Goal: Task Accomplishment & Management: Complete application form

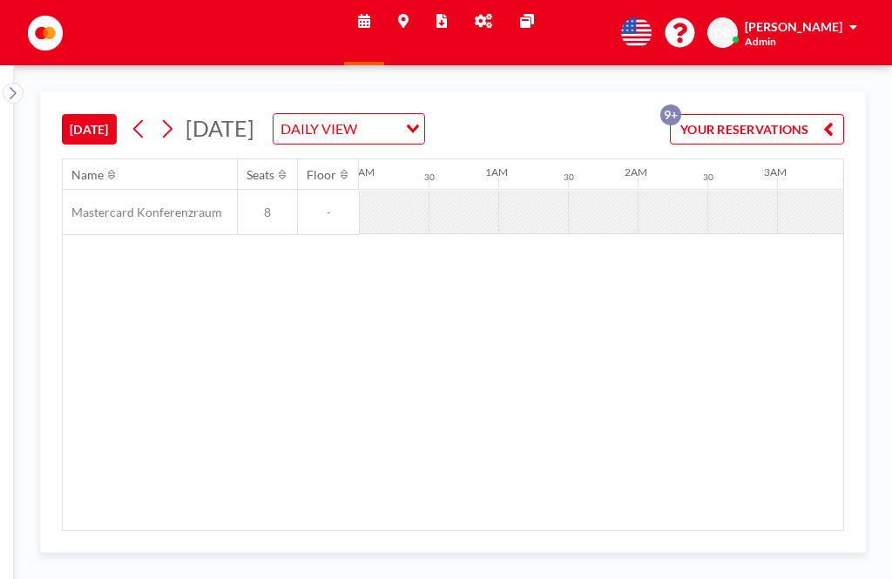
scroll to position [0, 1881]
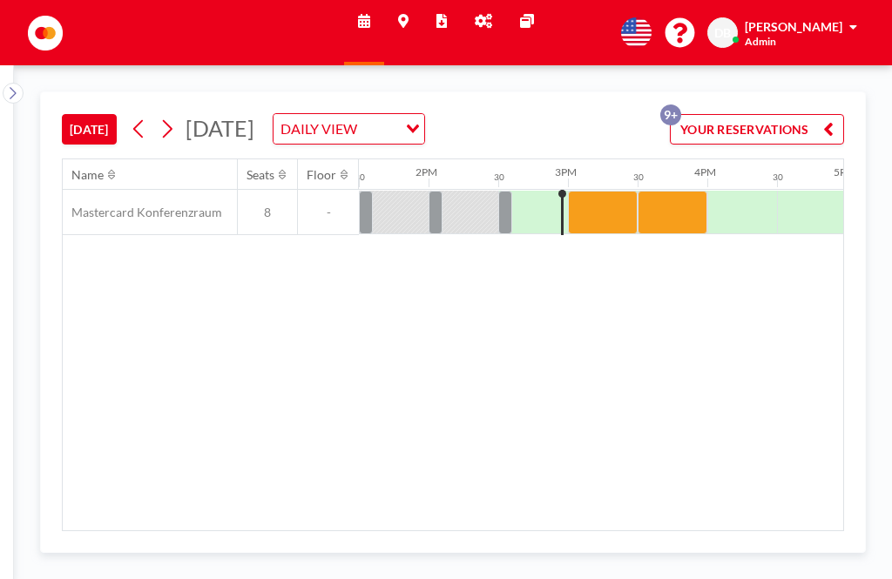
click at [602, 193] on div at bounding box center [603, 213] width 70 height 44
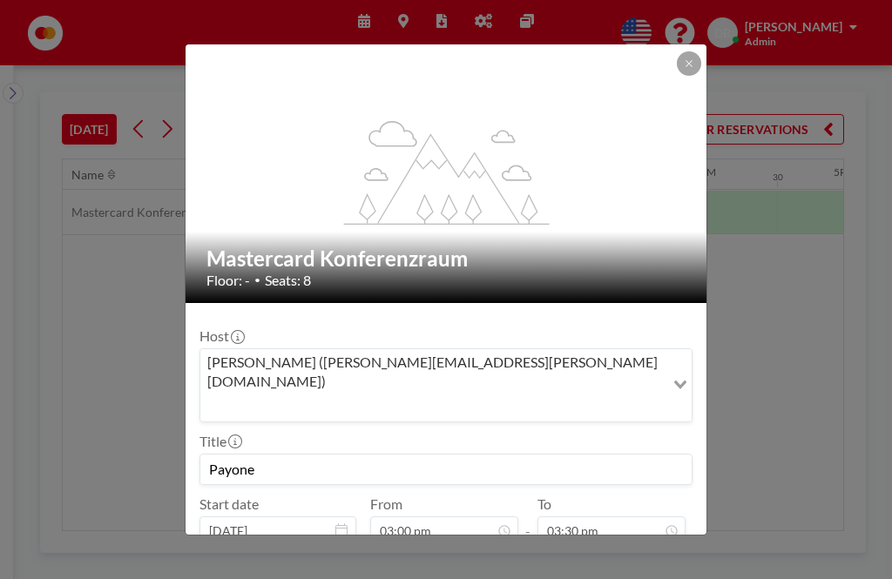
click at [791, 221] on div "flex-grow: 1.2; Mastercard Konferenzraum Floor: - • Seats: 8 Host [PERSON_NAME]…" at bounding box center [446, 289] width 892 height 579
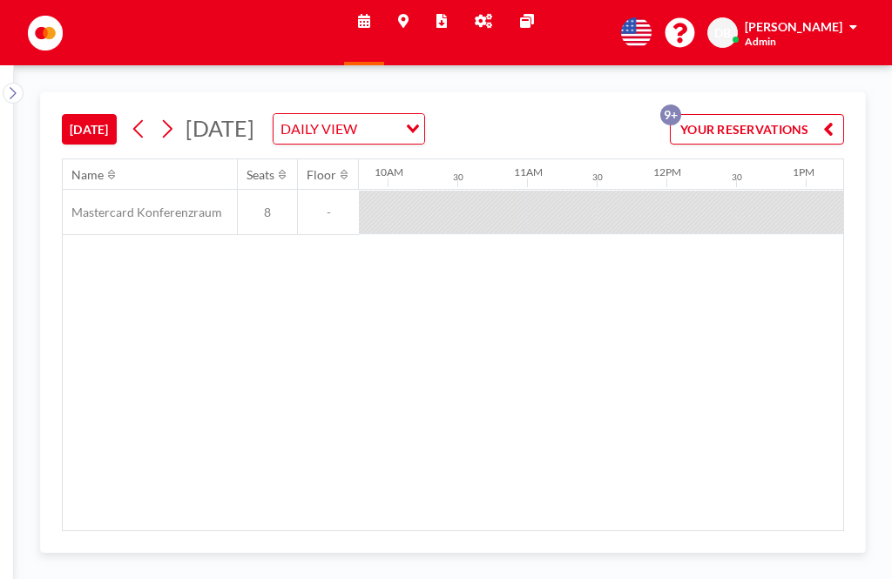
scroll to position [0, 1881]
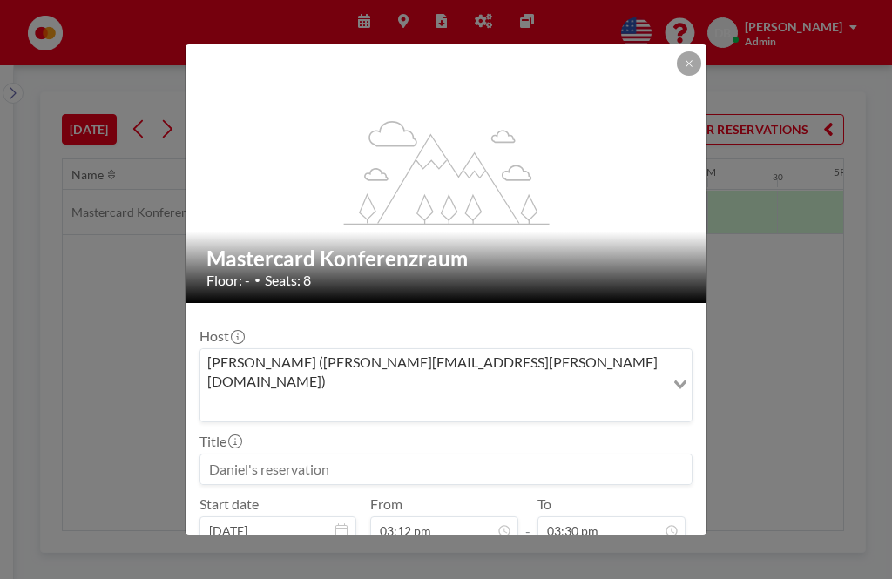
click at [280, 455] on input at bounding box center [445, 470] width 491 height 30
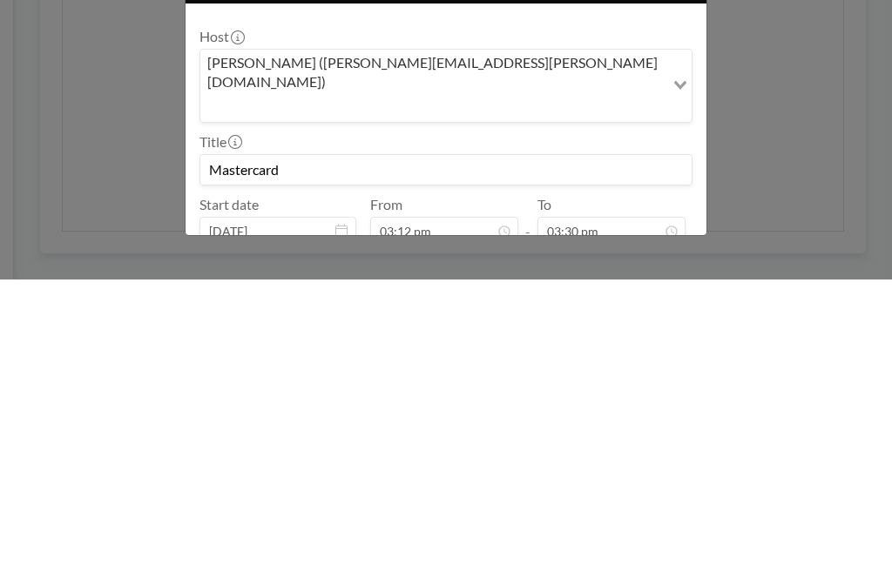
scroll to position [56, 0]
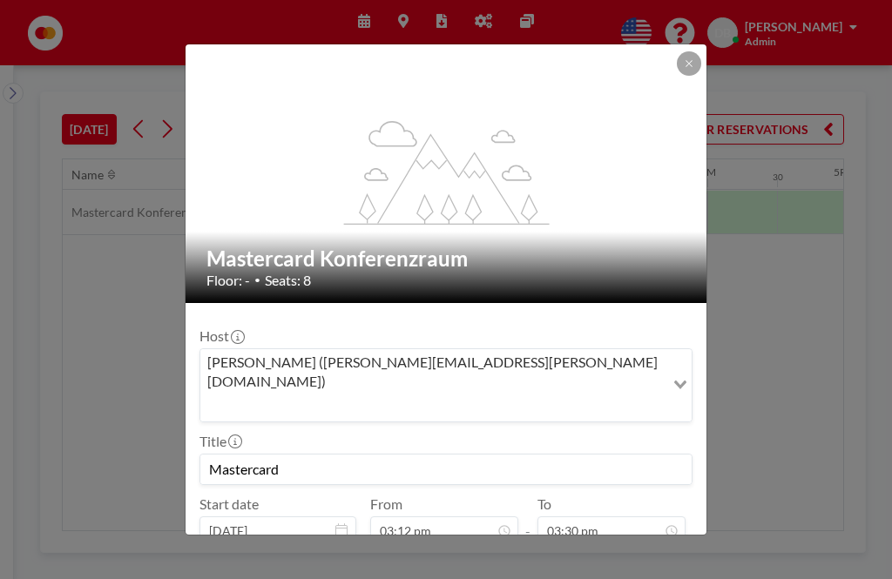
type input "Mastercard"
click at [665, 560] on button "BOOK NOW" at bounding box center [648, 575] width 88 height 30
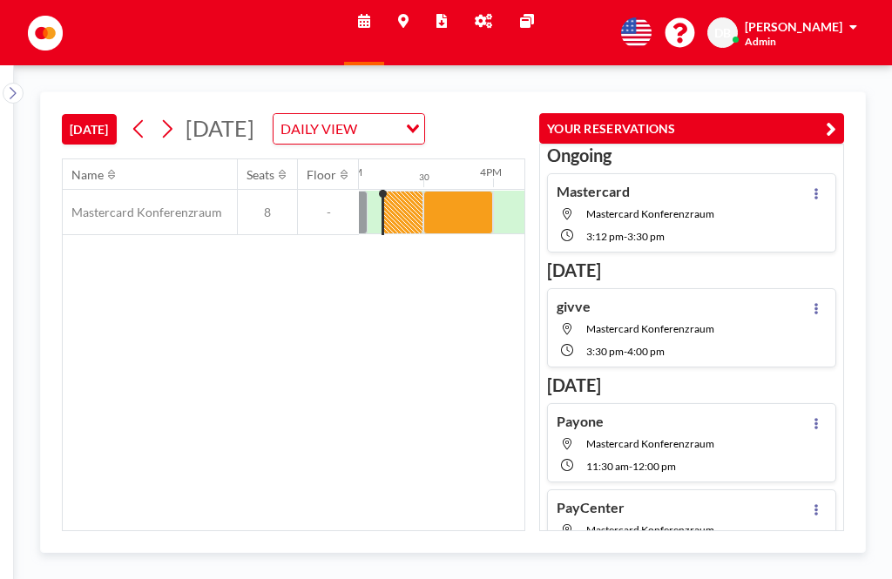
scroll to position [0, 2095]
click at [404, 215] on div at bounding box center [402, 213] width 42 height 44
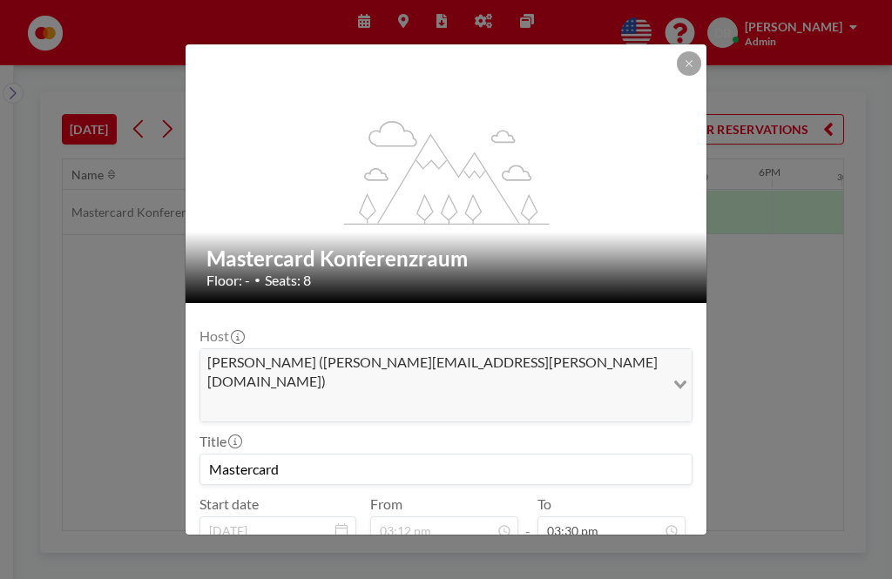
click at [437, 560] on button "PRE CHECK-IN" at bounding box center [439, 575] width 102 height 30
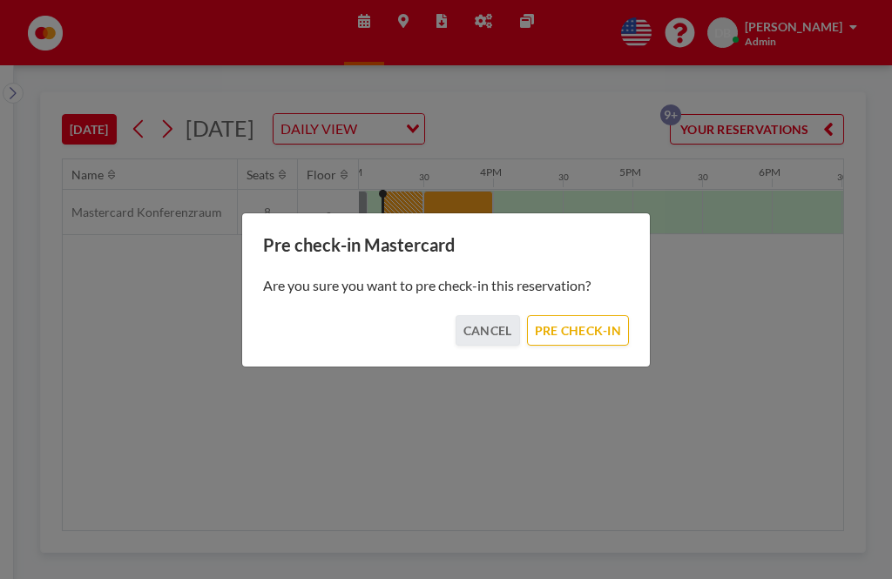
click at [575, 334] on button "PRE CHECK-IN" at bounding box center [578, 330] width 102 height 30
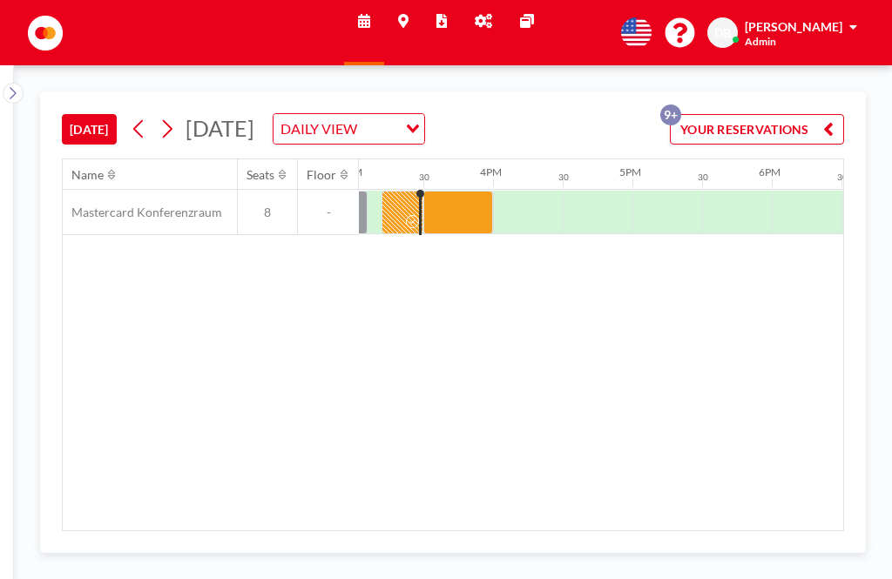
scroll to position [0, 2095]
click at [175, 116] on icon at bounding box center [166, 129] width 17 height 26
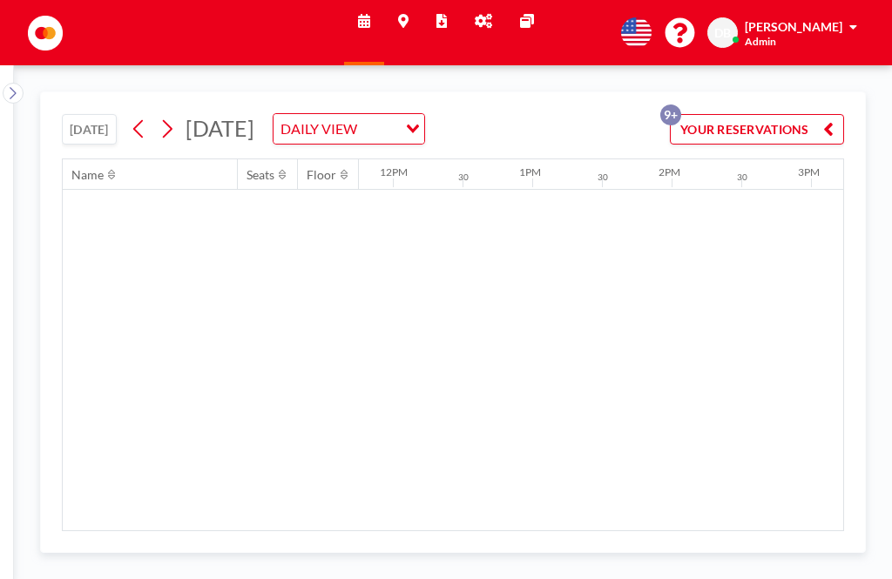
scroll to position [0, 1638]
click at [543, 159] on div "1PM" at bounding box center [567, 174] width 70 height 30
click at [563, 159] on div "1PM" at bounding box center [567, 174] width 70 height 30
click at [579, 159] on div "1PM" at bounding box center [567, 174] width 70 height 30
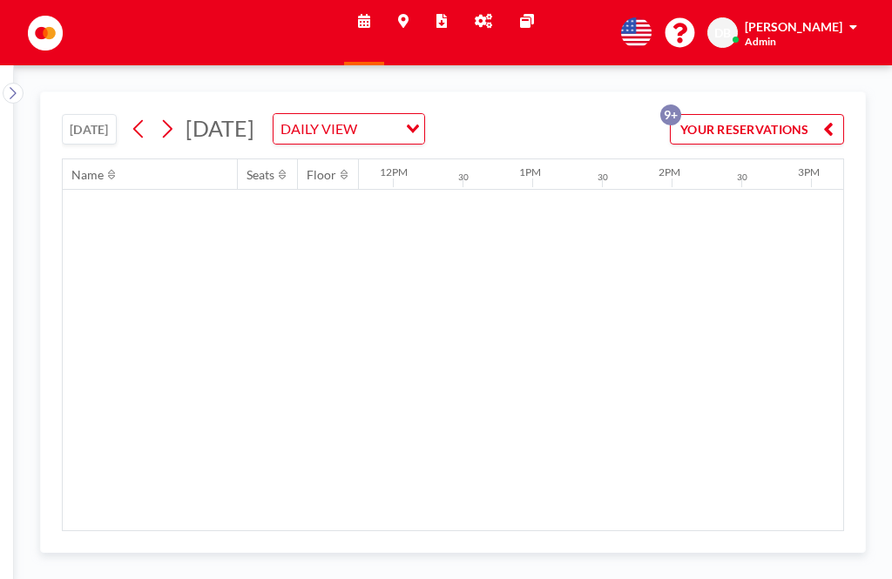
click at [572, 159] on div "1PM" at bounding box center [567, 174] width 70 height 30
click at [571, 159] on div "1PM" at bounding box center [567, 174] width 70 height 30
click at [556, 159] on div "1PM" at bounding box center [567, 174] width 70 height 30
click at [565, 159] on div "1PM" at bounding box center [567, 174] width 70 height 30
click at [560, 159] on div "1PM" at bounding box center [567, 174] width 70 height 30
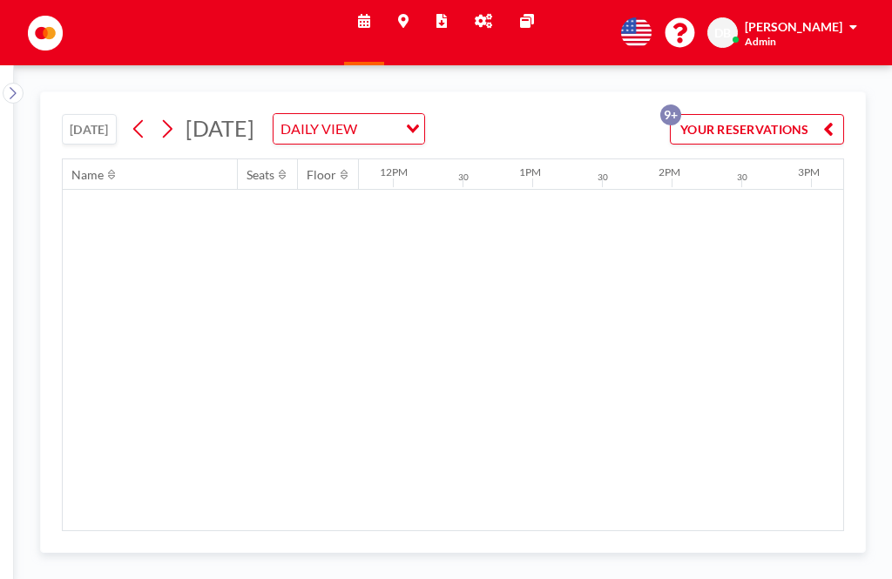
click at [560, 159] on div "1PM" at bounding box center [567, 174] width 70 height 30
click at [570, 159] on div "1PM" at bounding box center [567, 174] width 70 height 30
click at [563, 159] on div "1PM" at bounding box center [567, 174] width 70 height 30
click at [204, 113] on div "[DATE] DAILY VIEW Loading..." at bounding box center [275, 128] width 300 height 31
click at [181, 115] on button at bounding box center [167, 129] width 28 height 28
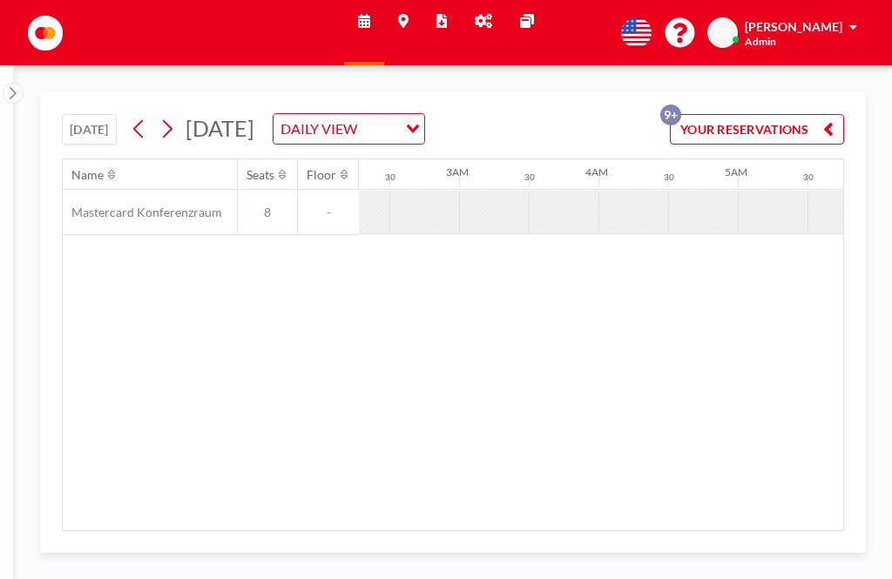
click at [153, 115] on button at bounding box center [139, 129] width 28 height 28
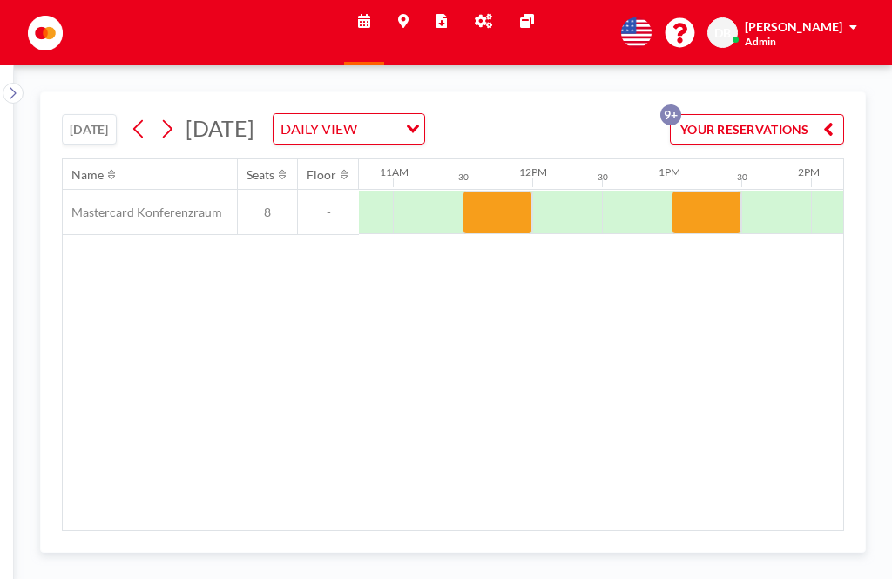
scroll to position [0, 1499]
click at [705, 191] on div at bounding box center [706, 213] width 70 height 44
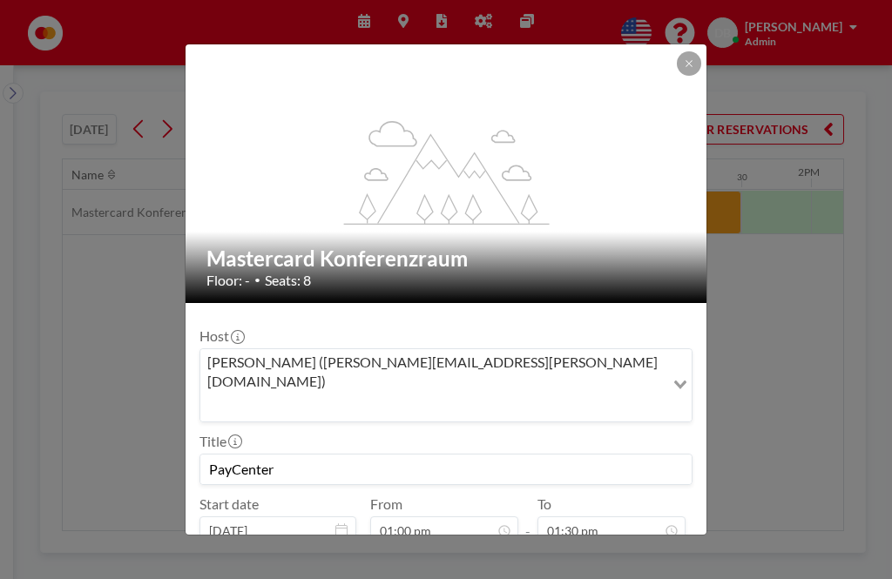
click at [688, 53] on button at bounding box center [689, 63] width 24 height 24
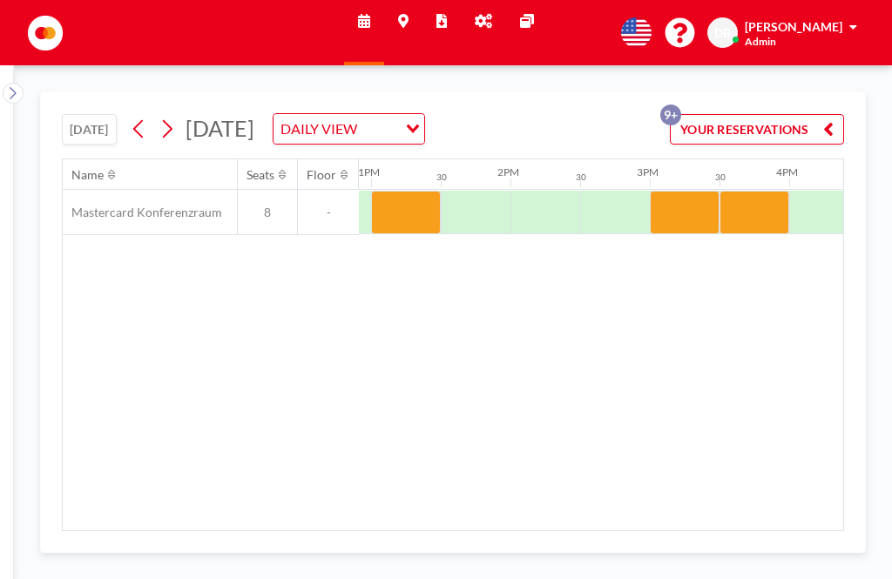
scroll to position [0, 1799]
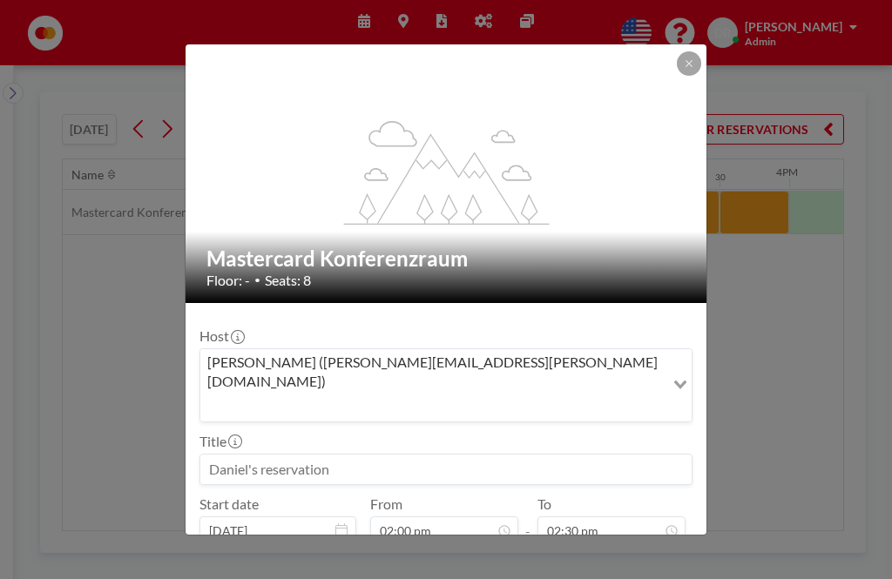
click at [348, 455] on input at bounding box center [445, 470] width 491 height 30
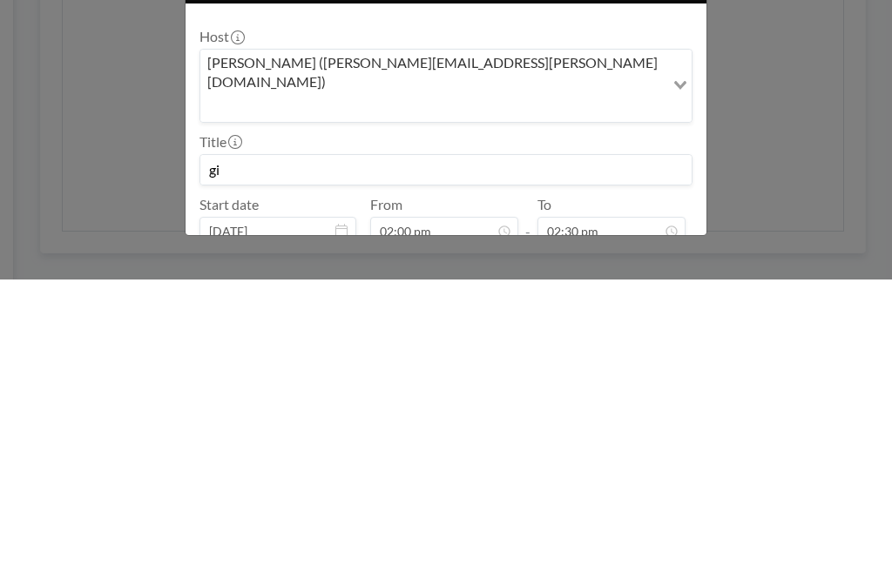
type input "g"
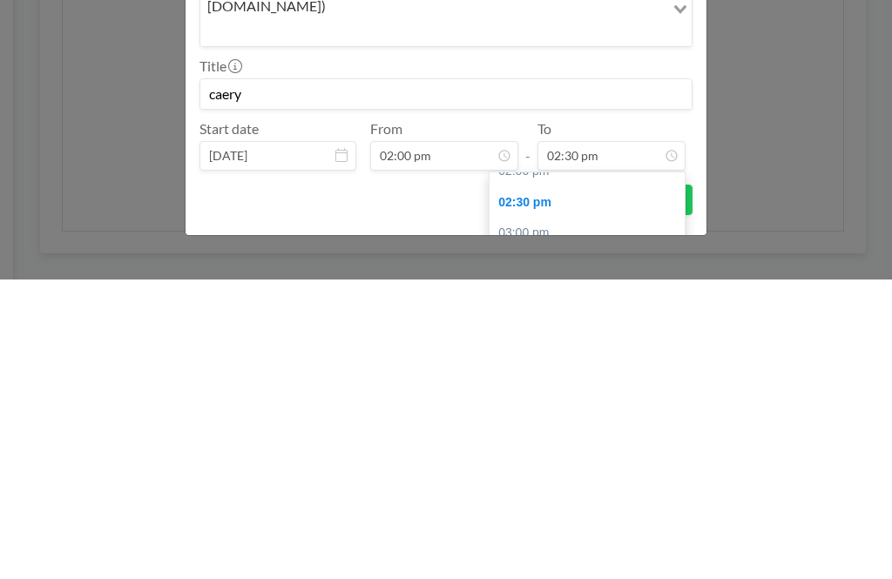
scroll to position [91, 0]
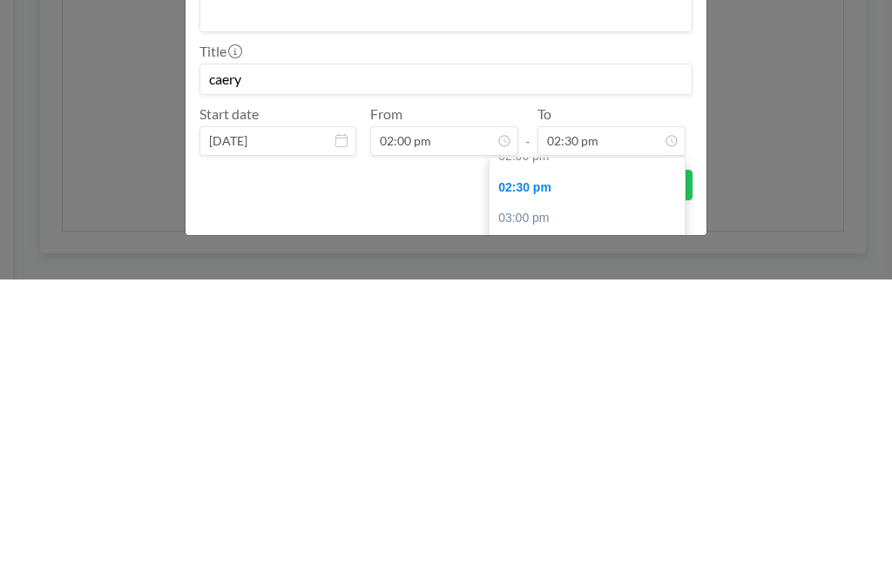
type input "caery"
click at [550, 502] on div "03:00 pm" at bounding box center [589, 517] width 200 height 31
type input "03:00 pm"
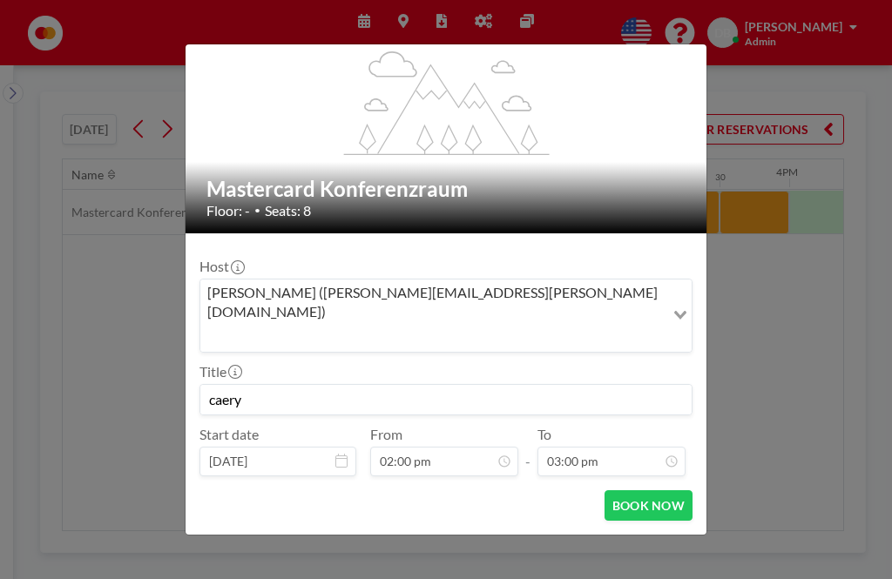
scroll to position [0, 0]
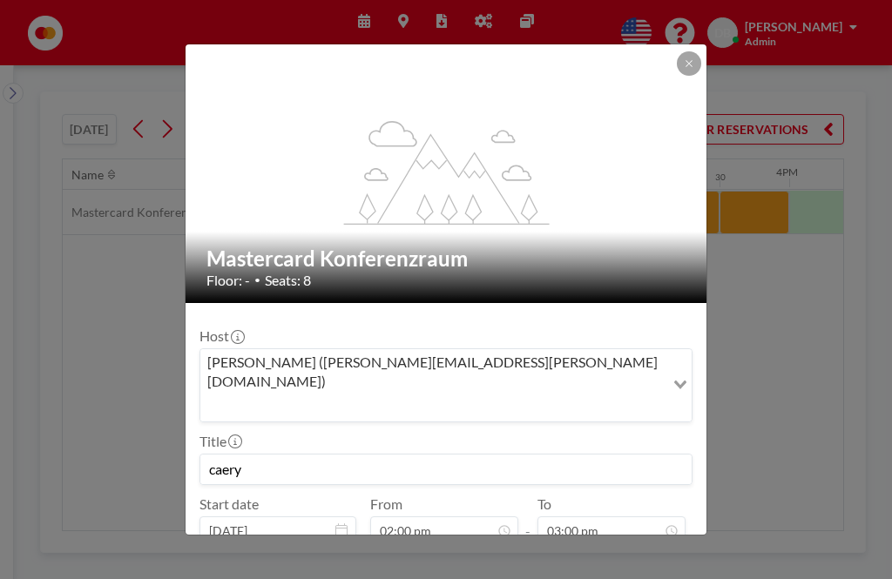
click at [662, 560] on button "BOOK NOW" at bounding box center [648, 575] width 88 height 30
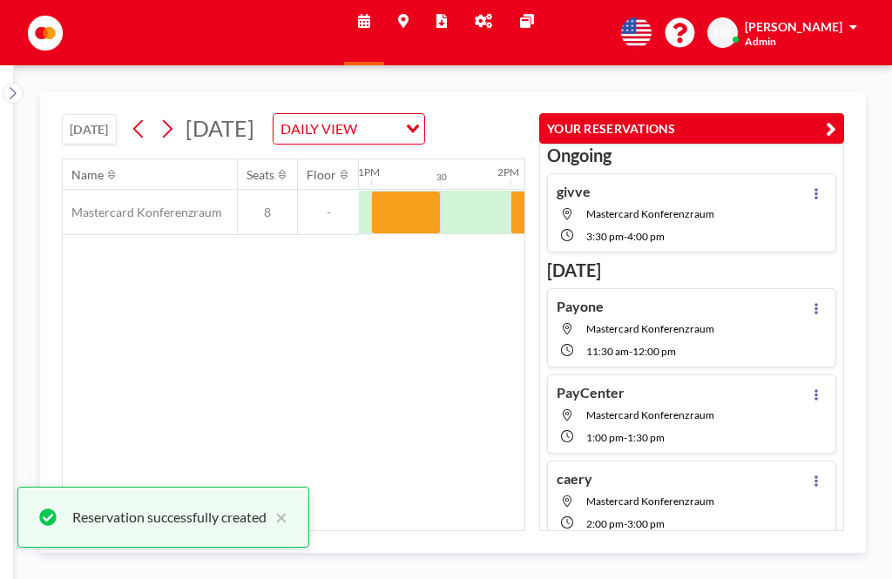
click at [834, 118] on icon "button" at bounding box center [831, 128] width 10 height 21
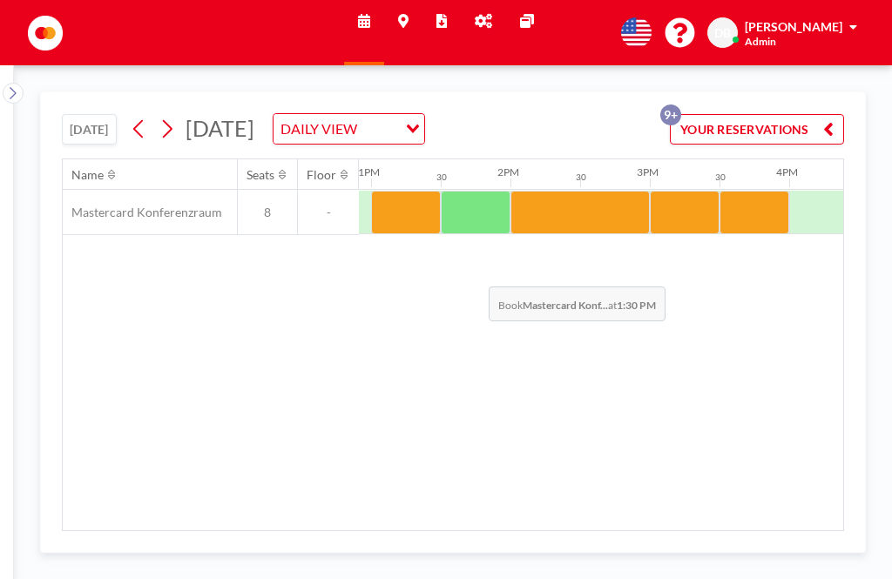
click at [474, 191] on div at bounding box center [476, 213] width 70 height 44
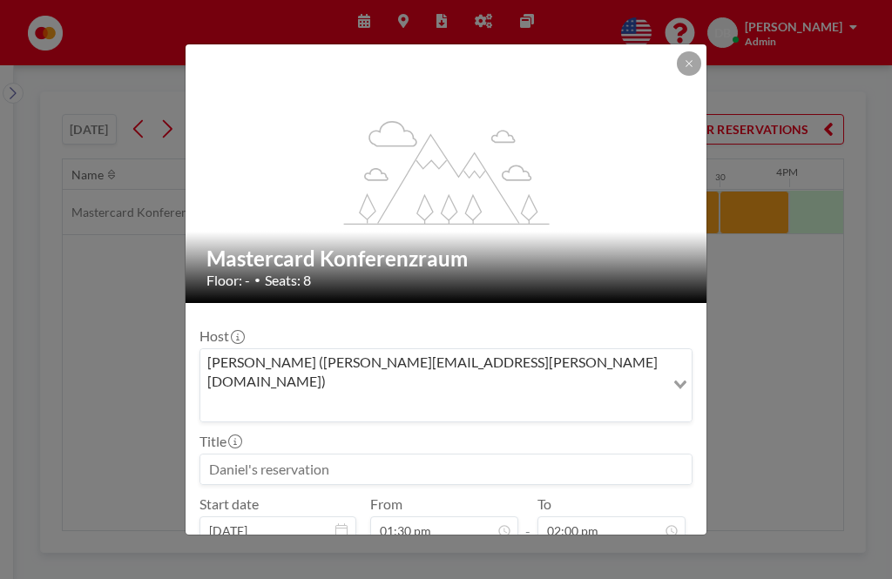
click at [397, 455] on input at bounding box center [445, 470] width 491 height 30
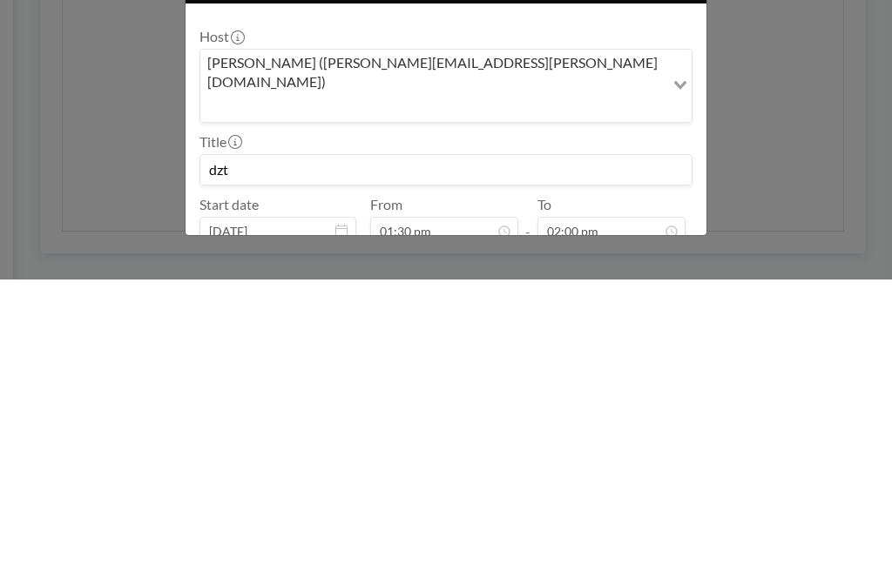
type input "dzt"
click at [659, 560] on button "BOOK NOW" at bounding box center [648, 575] width 88 height 30
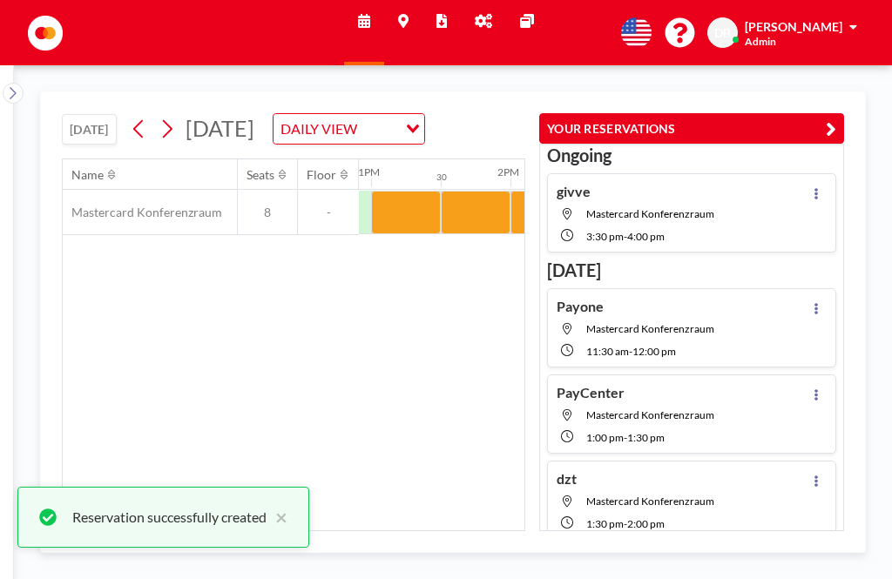
click at [839, 113] on button "YOUR RESERVATIONS" at bounding box center [691, 128] width 305 height 30
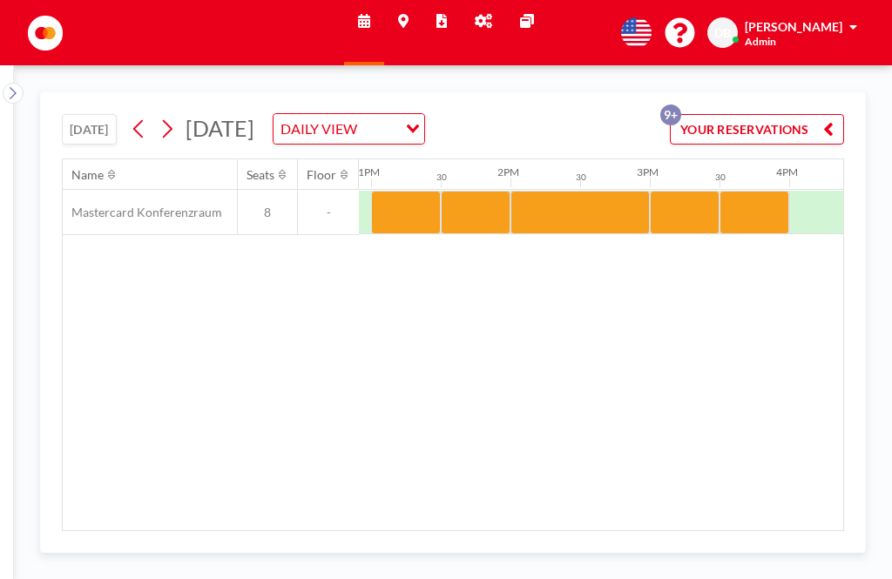
click at [406, 191] on div at bounding box center [406, 213] width 70 height 44
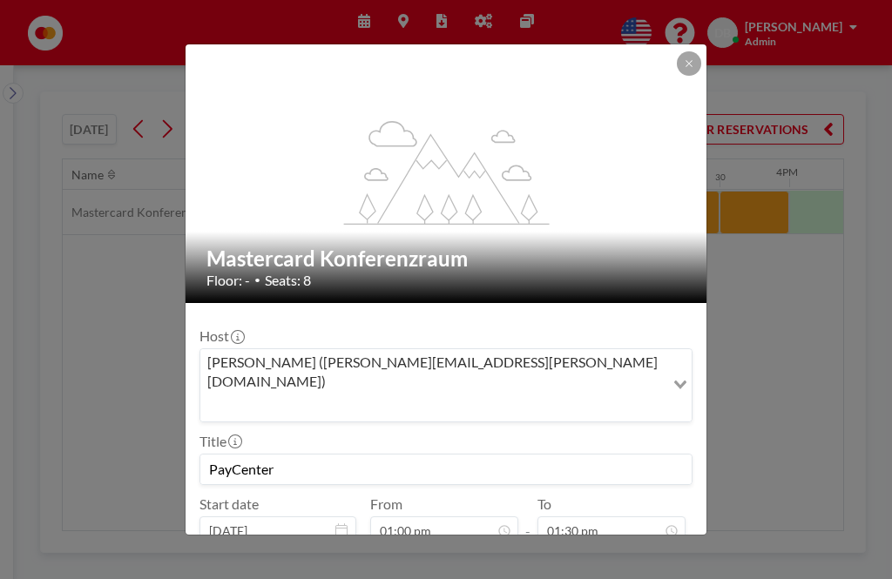
click at [684, 58] on icon at bounding box center [689, 63] width 10 height 10
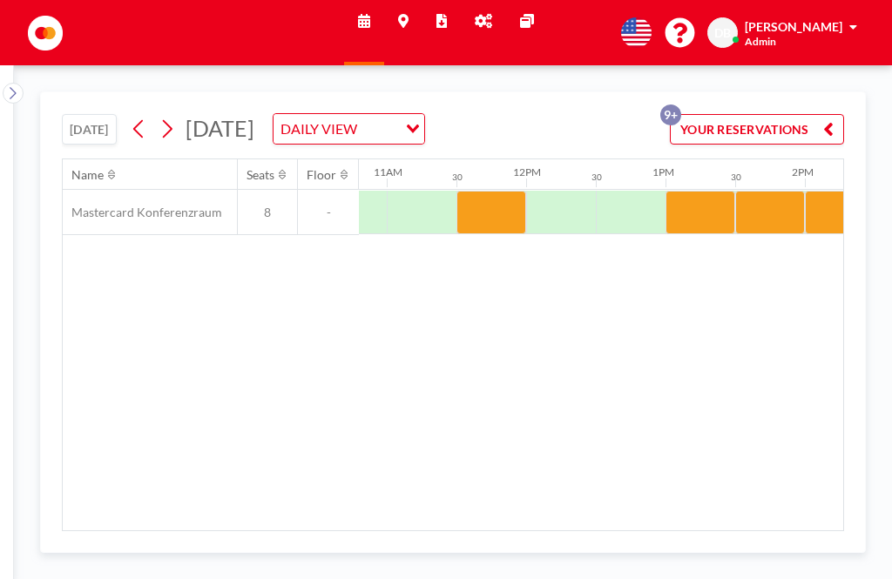
scroll to position [0, 1505]
click at [500, 191] on div at bounding box center [491, 213] width 70 height 44
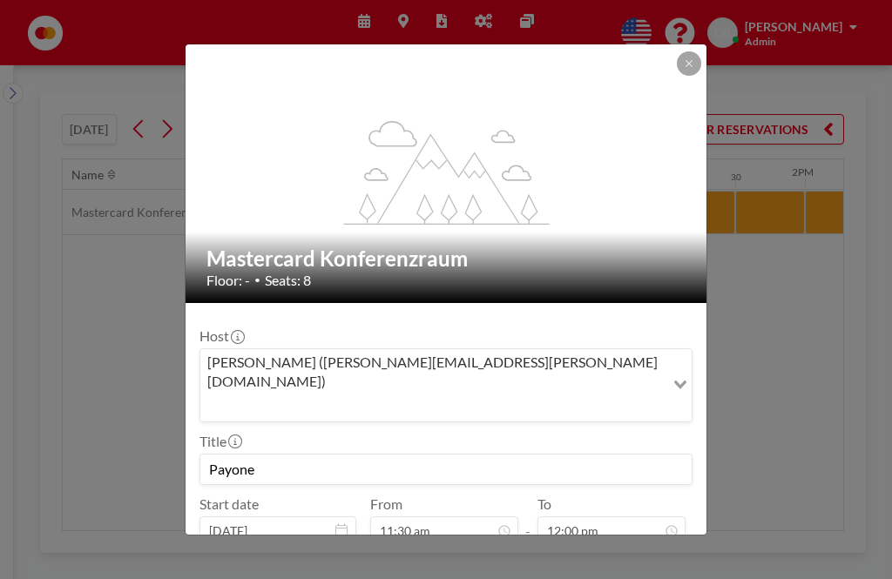
click at [695, 51] on button at bounding box center [689, 63] width 24 height 24
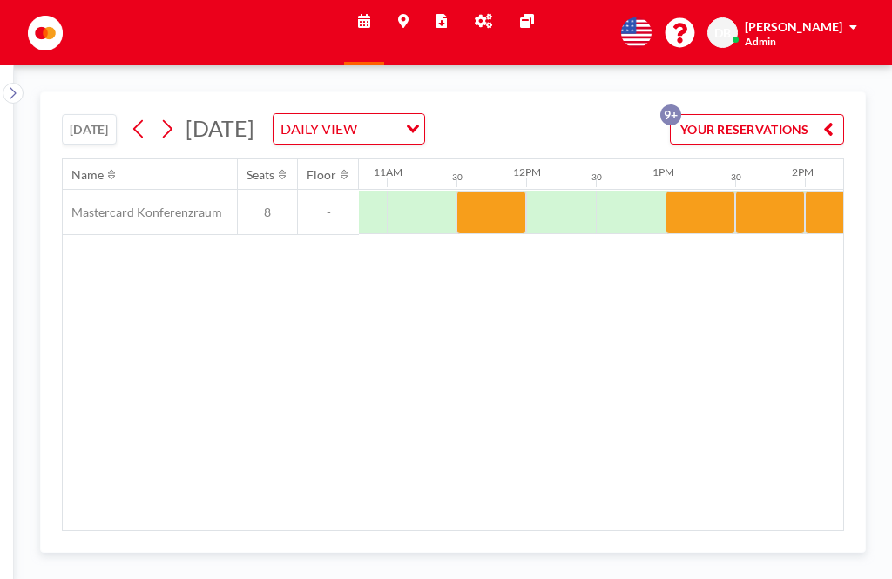
click at [706, 191] on div at bounding box center [700, 213] width 70 height 44
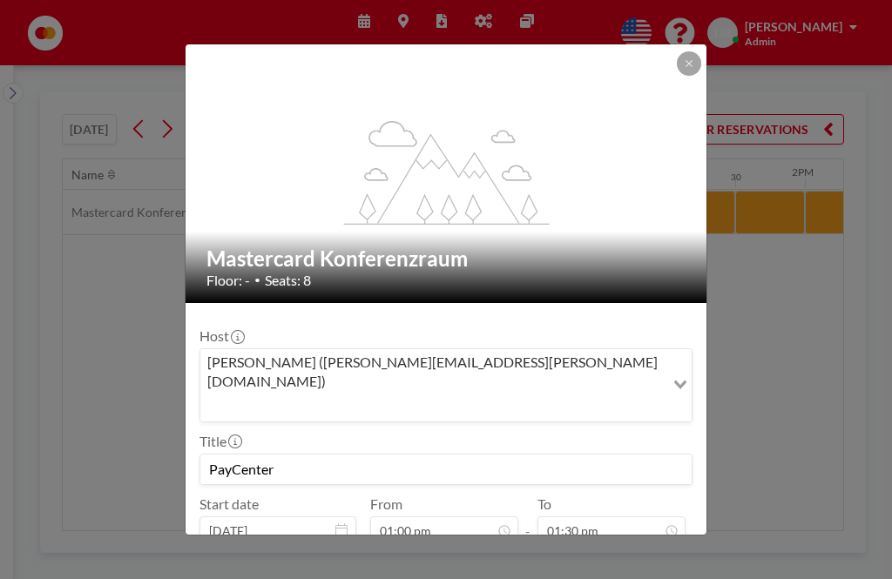
click at [677, 60] on button at bounding box center [689, 63] width 24 height 24
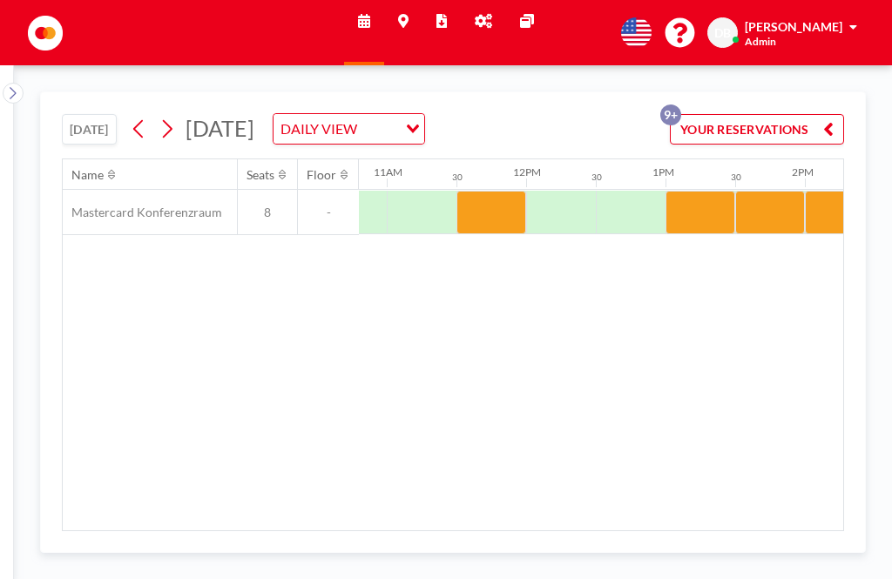
click at [773, 191] on div at bounding box center [770, 213] width 70 height 44
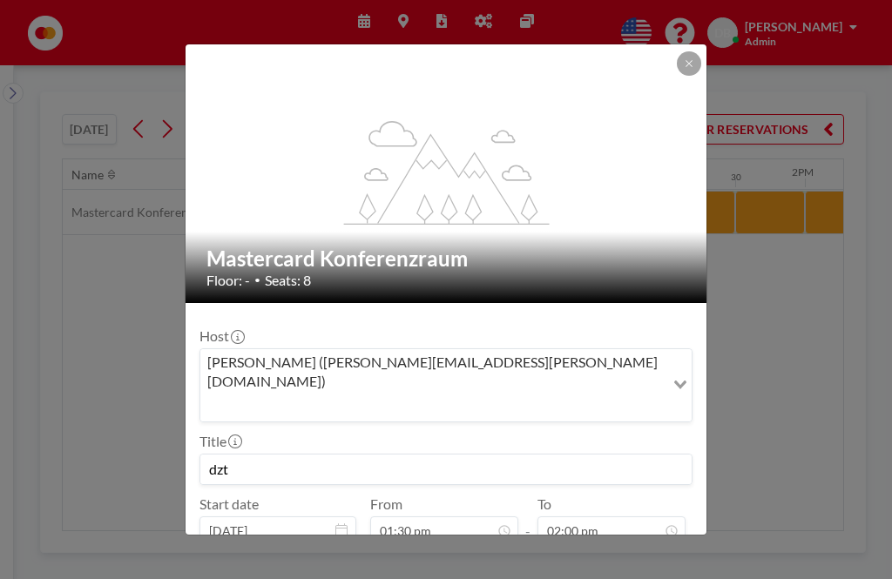
click at [683, 59] on button at bounding box center [689, 63] width 24 height 24
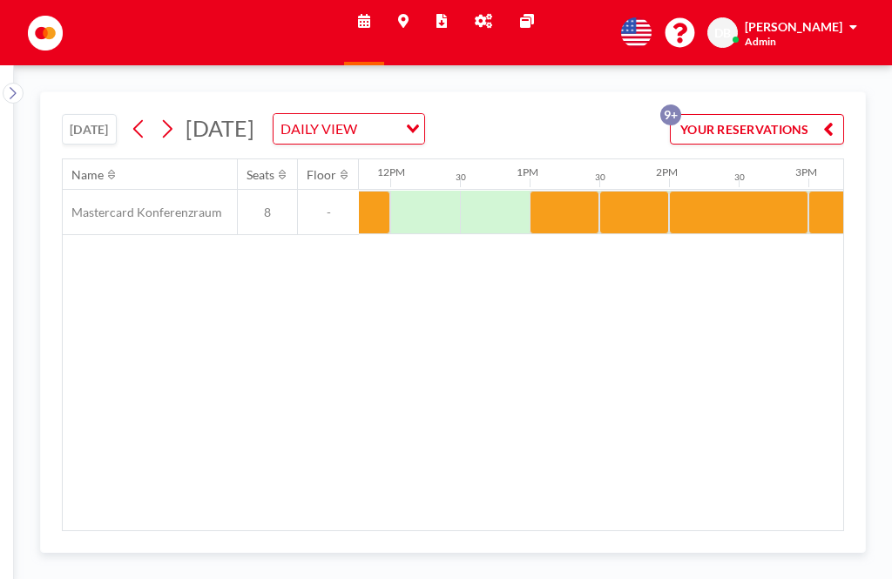
scroll to position [0, 1653]
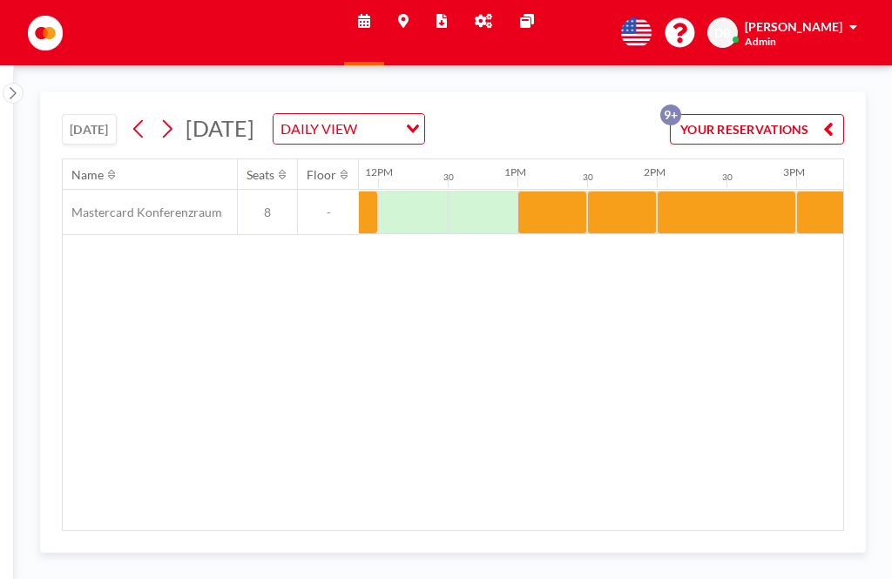
click at [735, 191] on div at bounding box center [726, 213] width 139 height 44
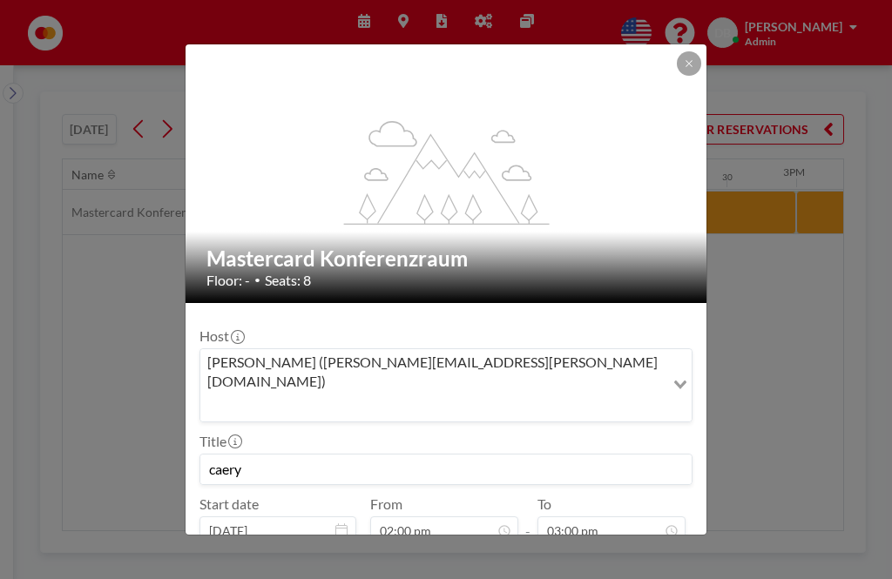
click at [693, 59] on button at bounding box center [689, 63] width 24 height 24
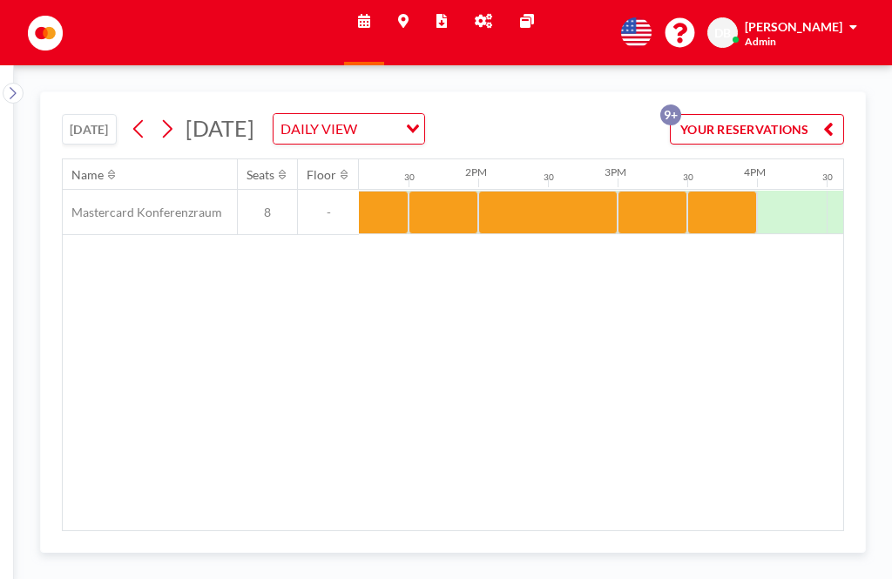
scroll to position [0, 1831]
click at [654, 191] on div at bounding box center [652, 213] width 70 height 44
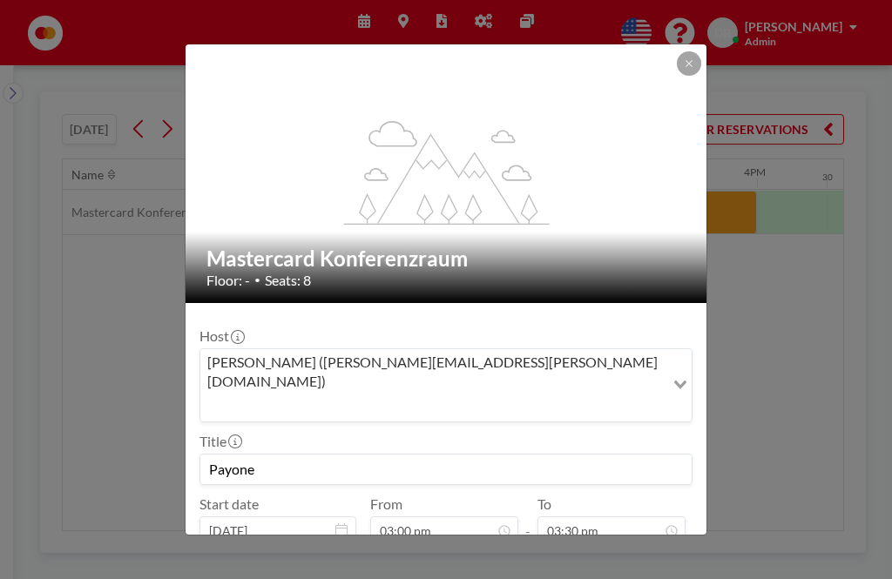
click at [705, 45] on div "flex-grow: 1.2;" at bounding box center [446, 173] width 523 height 259
click at [696, 51] on button at bounding box center [689, 63] width 24 height 24
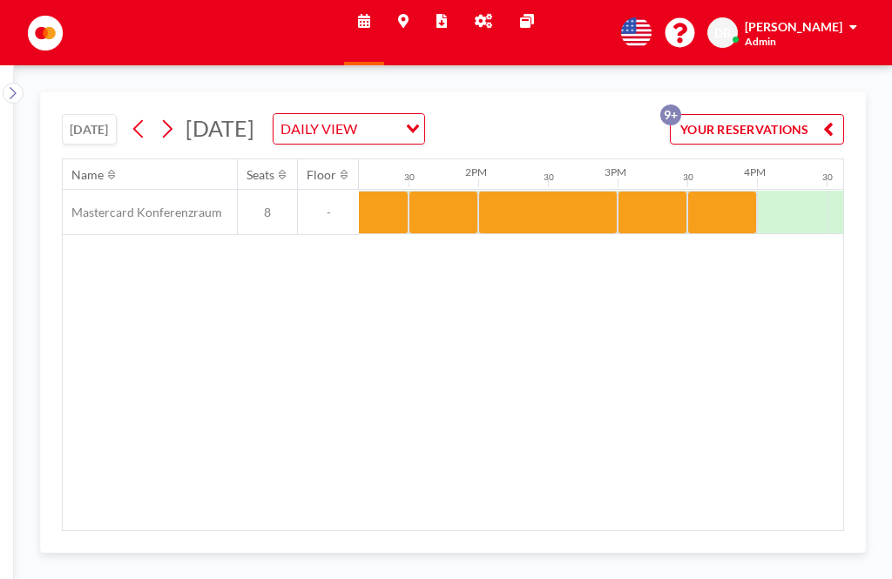
click at [731, 191] on div at bounding box center [722, 213] width 70 height 44
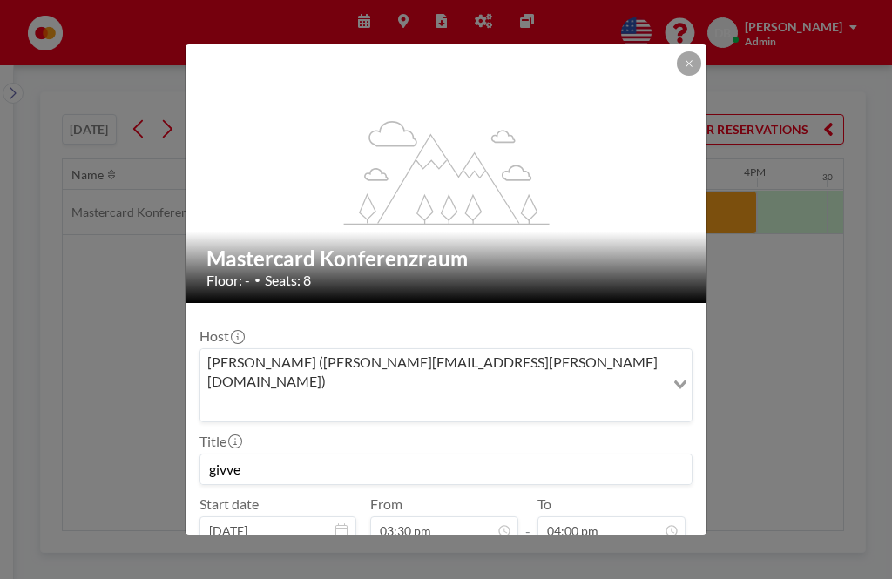
click at [693, 56] on button at bounding box center [689, 63] width 24 height 24
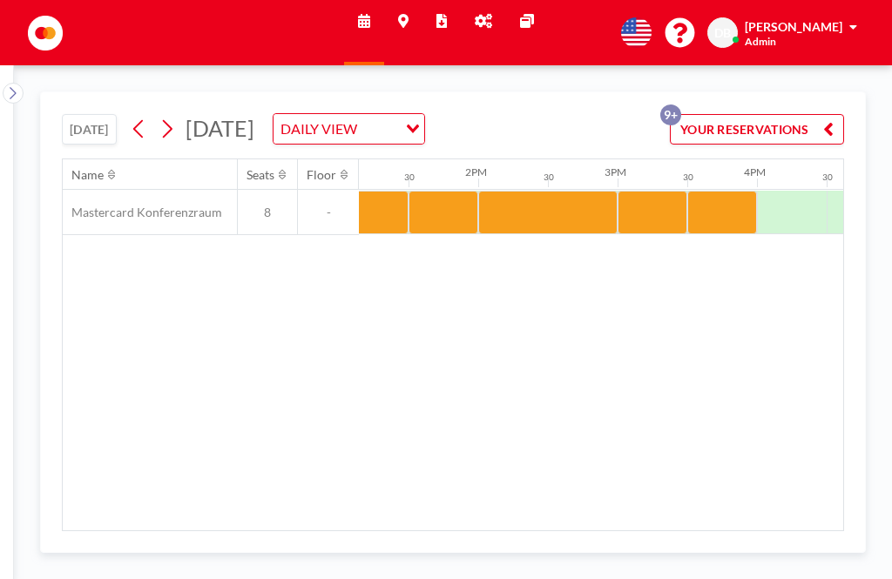
click at [651, 191] on div at bounding box center [652, 213] width 70 height 44
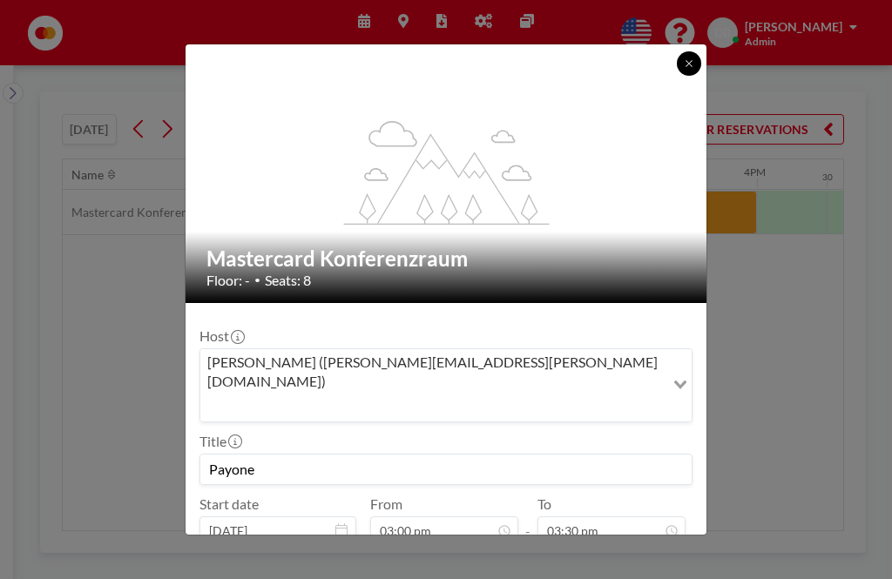
click at [689, 57] on button at bounding box center [689, 63] width 24 height 24
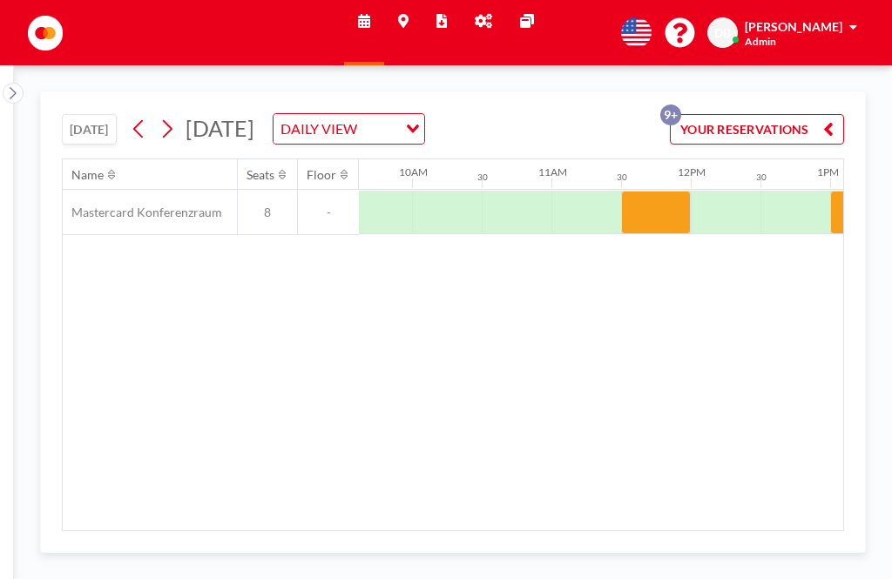
scroll to position [0, 1341]
click at [649, 191] on div at bounding box center [655, 213] width 70 height 44
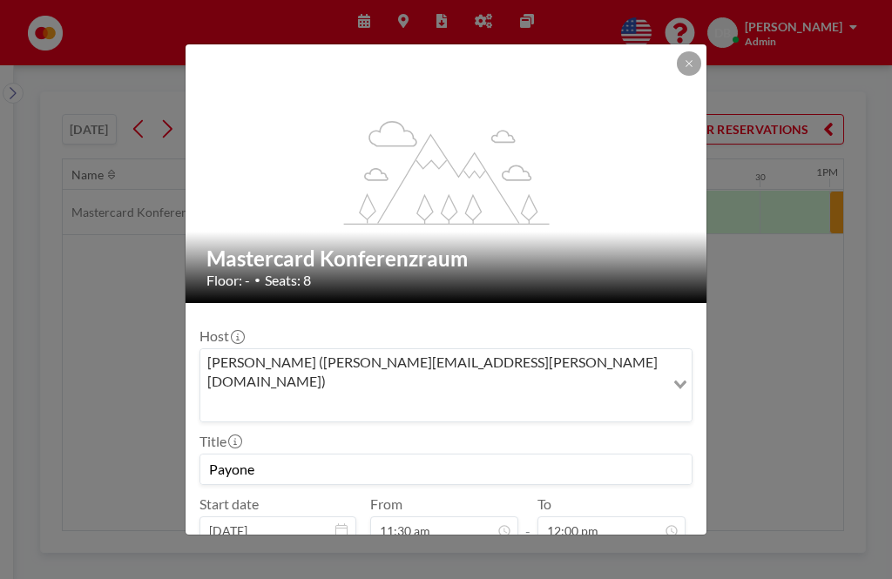
click at [698, 51] on button at bounding box center [689, 63] width 24 height 24
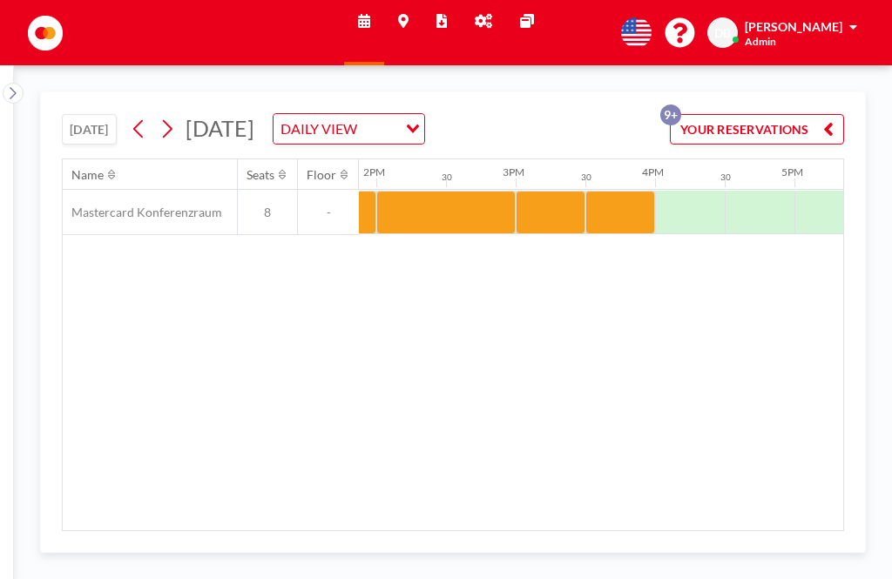
scroll to position [0, 1933]
click at [563, 191] on div at bounding box center [551, 213] width 70 height 44
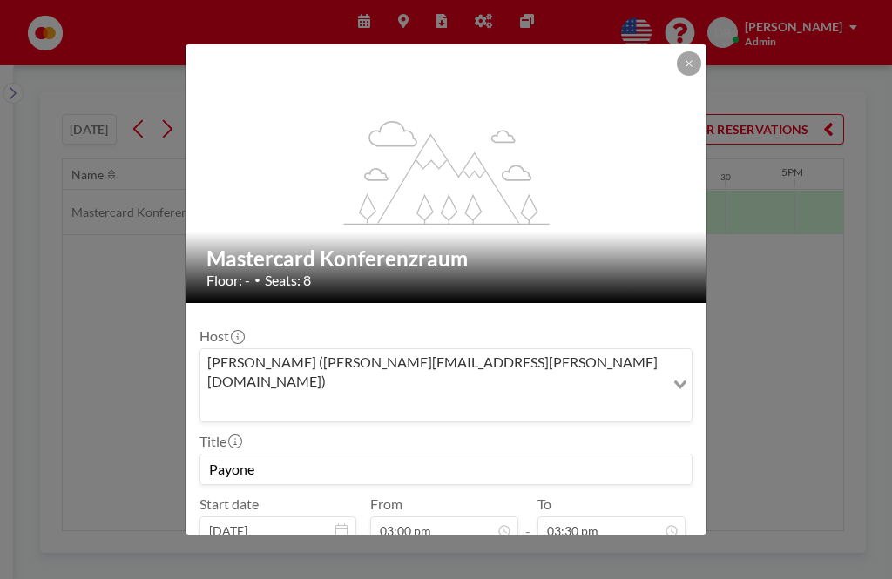
click at [700, 51] on div at bounding box center [689, 63] width 24 height 24
click at [693, 51] on button at bounding box center [689, 63] width 24 height 24
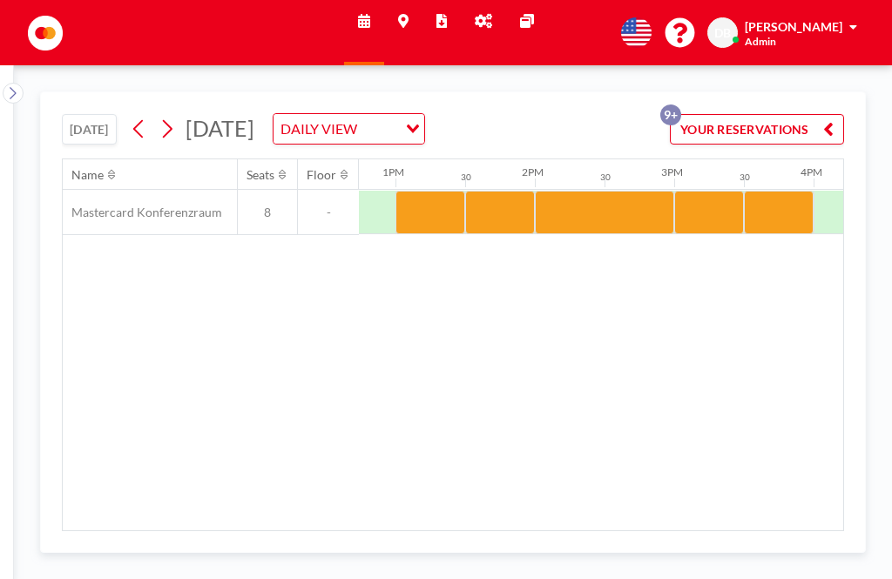
scroll to position [0, 1774]
click at [139, 115] on button at bounding box center [139, 129] width 28 height 28
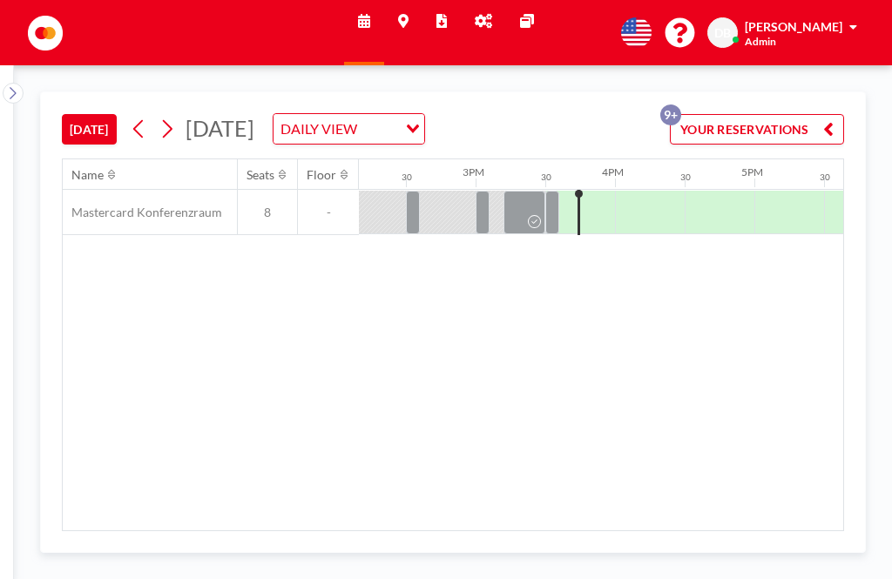
scroll to position [0, 1973]
click at [601, 191] on div at bounding box center [598, 213] width 34 height 44
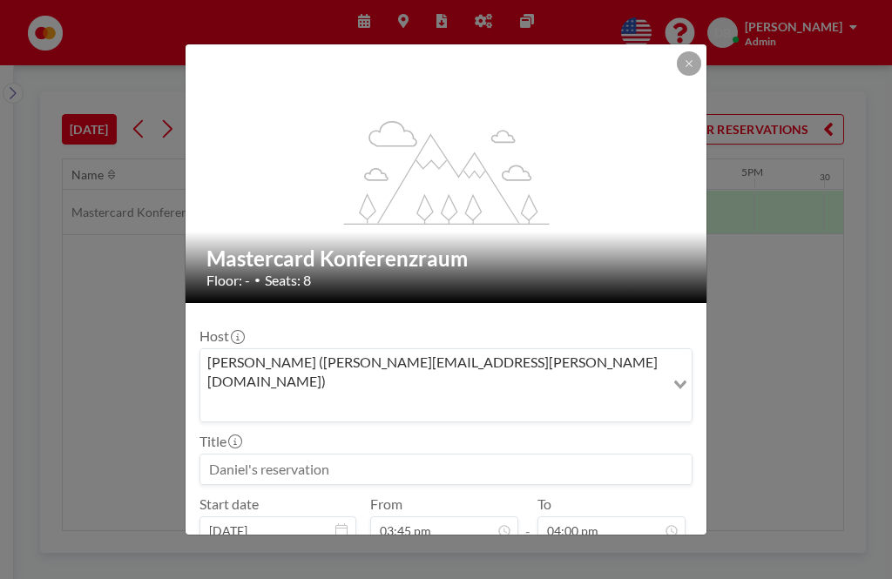
click at [328, 455] on input at bounding box center [445, 470] width 491 height 30
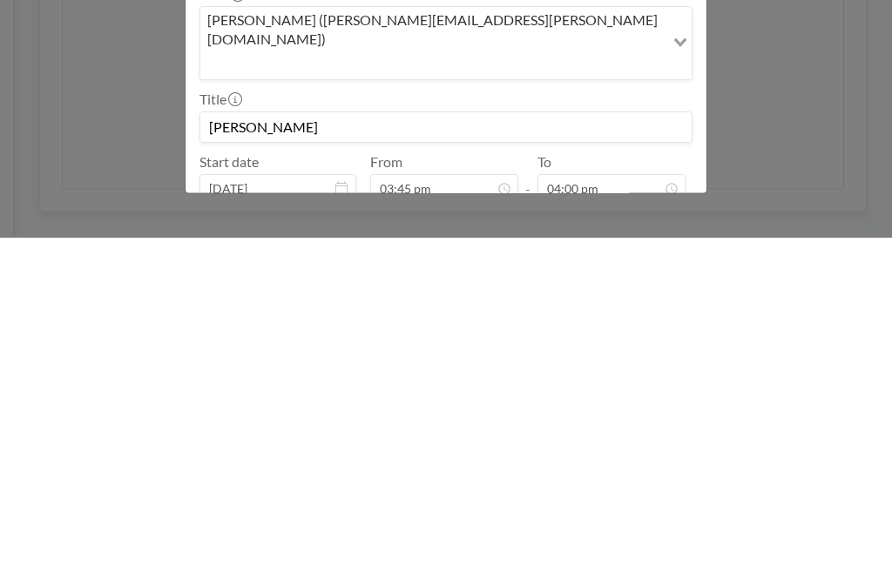
type input "[PERSON_NAME]"
click at [660, 560] on button "BOOK NOW" at bounding box center [648, 575] width 88 height 30
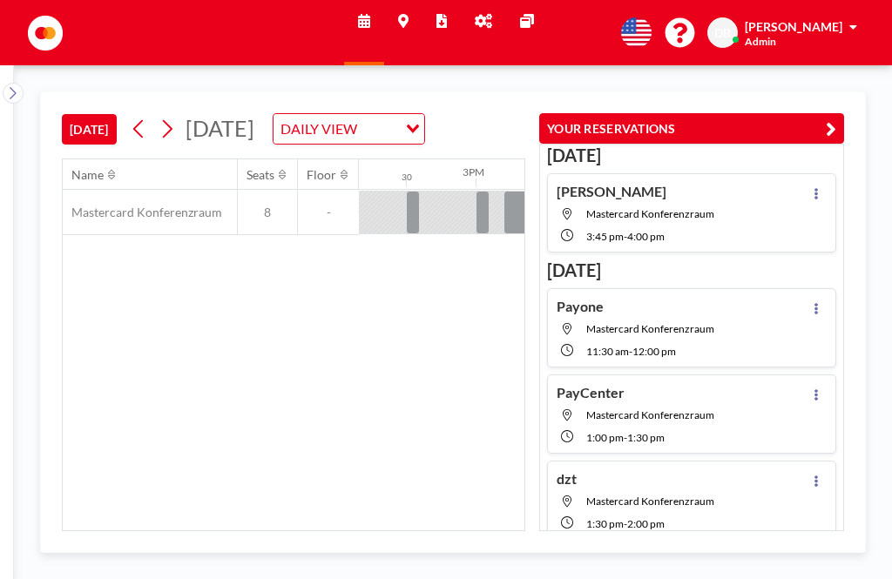
click at [826, 118] on icon "button" at bounding box center [831, 128] width 10 height 21
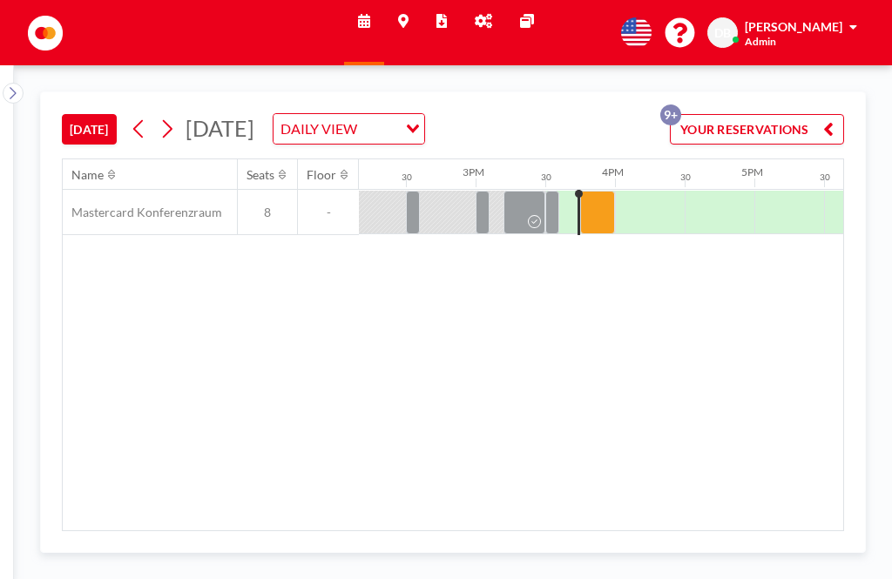
click at [603, 191] on div at bounding box center [597, 213] width 35 height 44
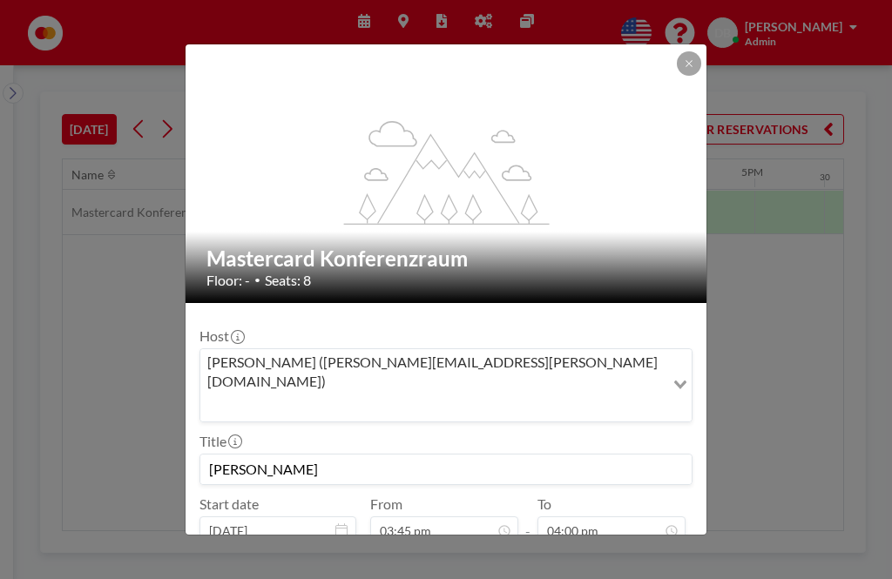
click at [474, 560] on button "PRE CHECK-IN" at bounding box center [449, 575] width 102 height 30
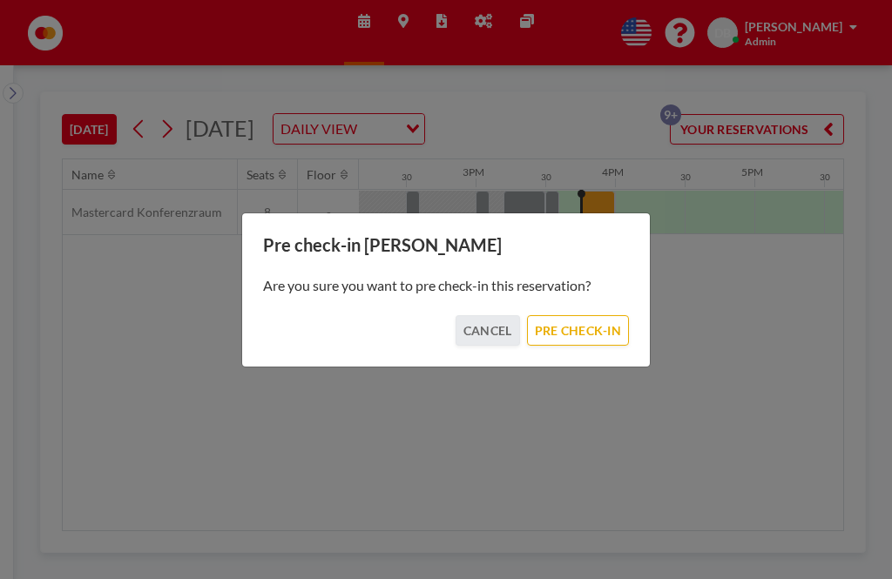
click at [603, 334] on button "PRE CHECK-IN" at bounding box center [578, 330] width 102 height 30
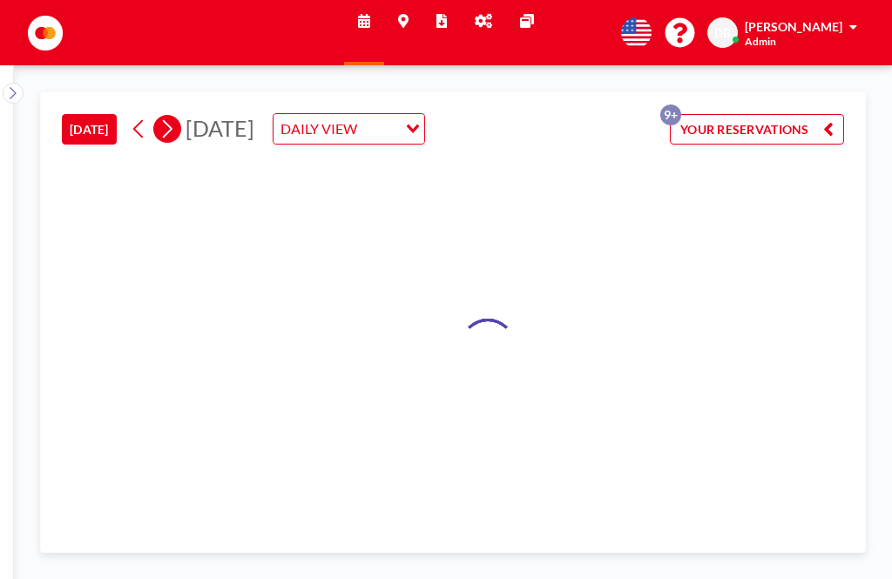
click at [175, 116] on icon at bounding box center [166, 129] width 17 height 26
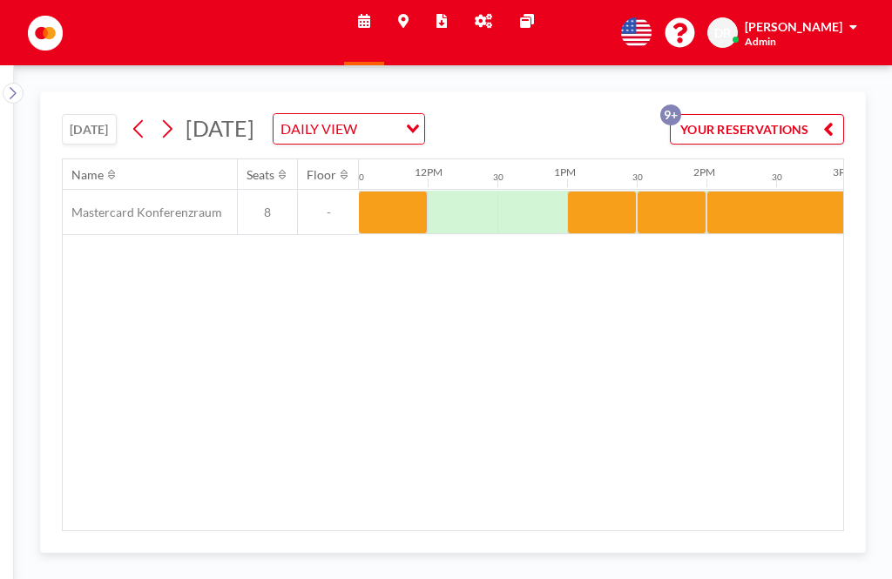
scroll to position [0, 1604]
click at [619, 191] on div at bounding box center [601, 213] width 70 height 44
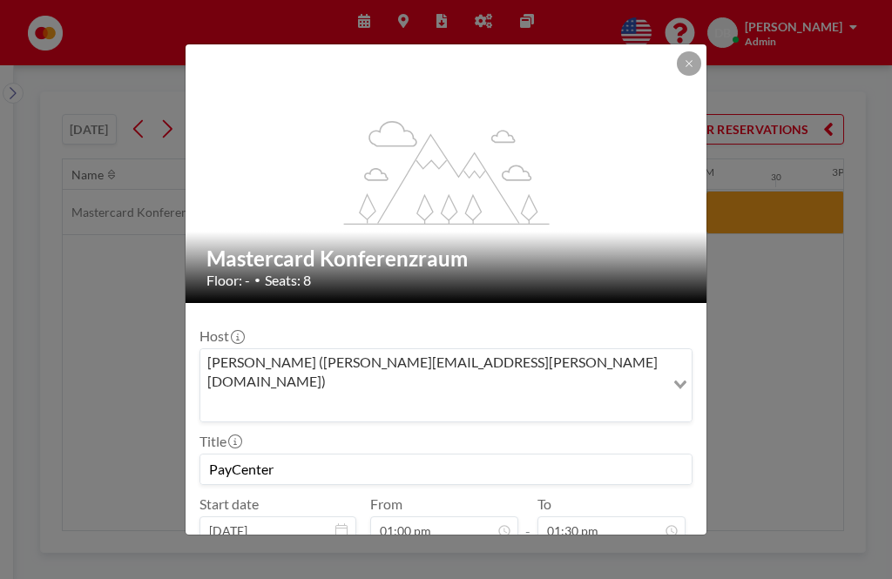
click at [693, 51] on button at bounding box center [689, 63] width 24 height 24
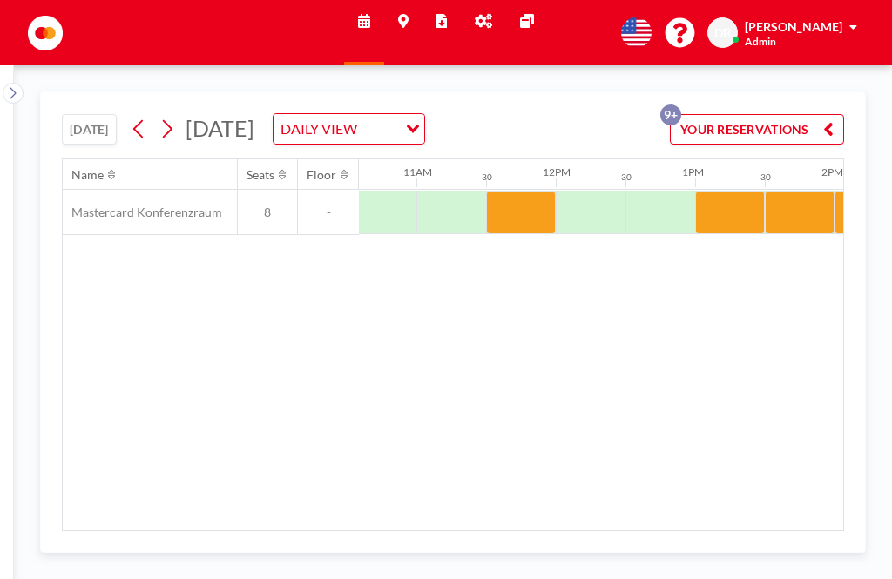
scroll to position [0, 1475]
click at [740, 191] on div at bounding box center [730, 213] width 70 height 44
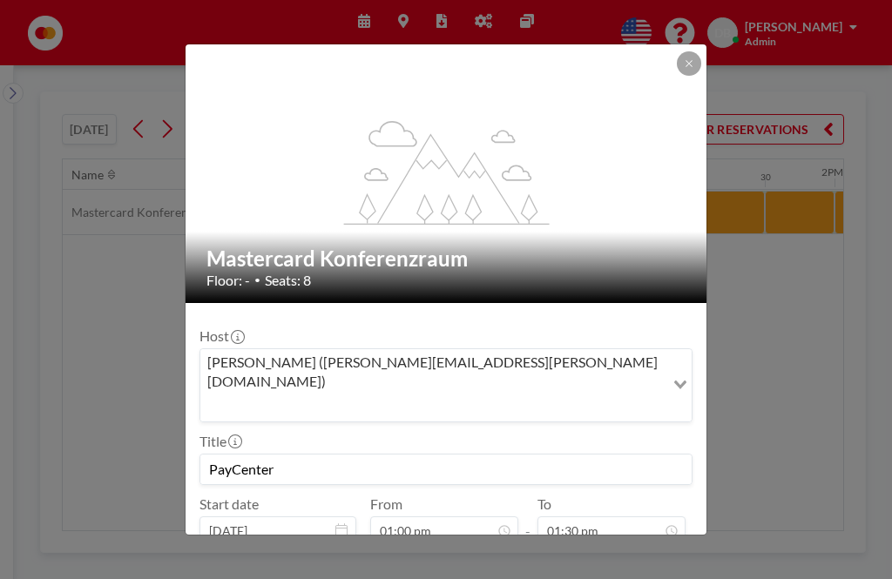
click at [541, 560] on button "REMOVE" at bounding box center [541, 575] width 69 height 30
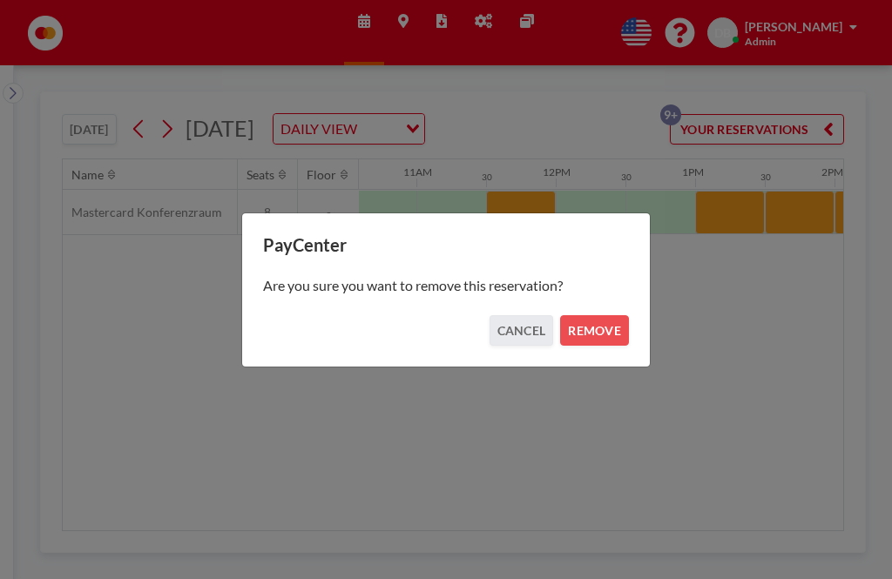
click at [604, 337] on button "REMOVE" at bounding box center [594, 330] width 69 height 30
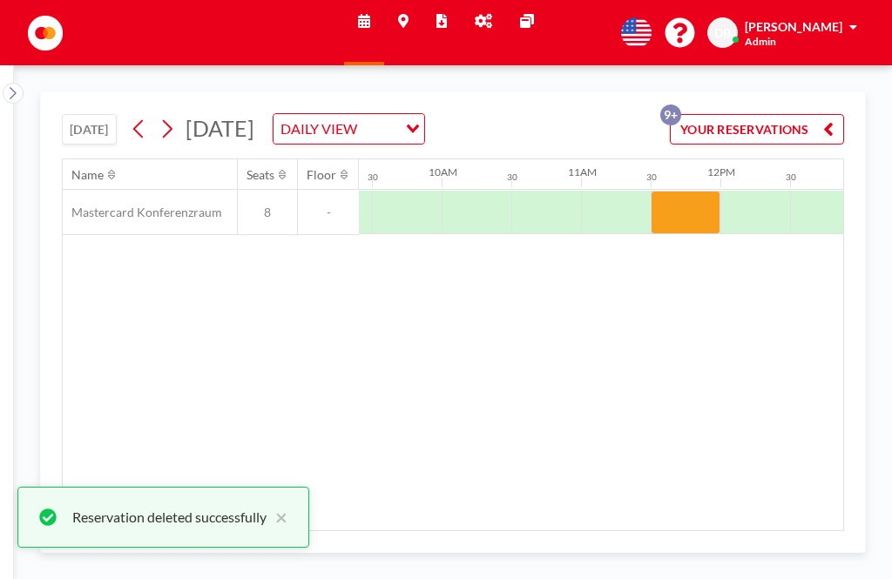
scroll to position [0, 1311]
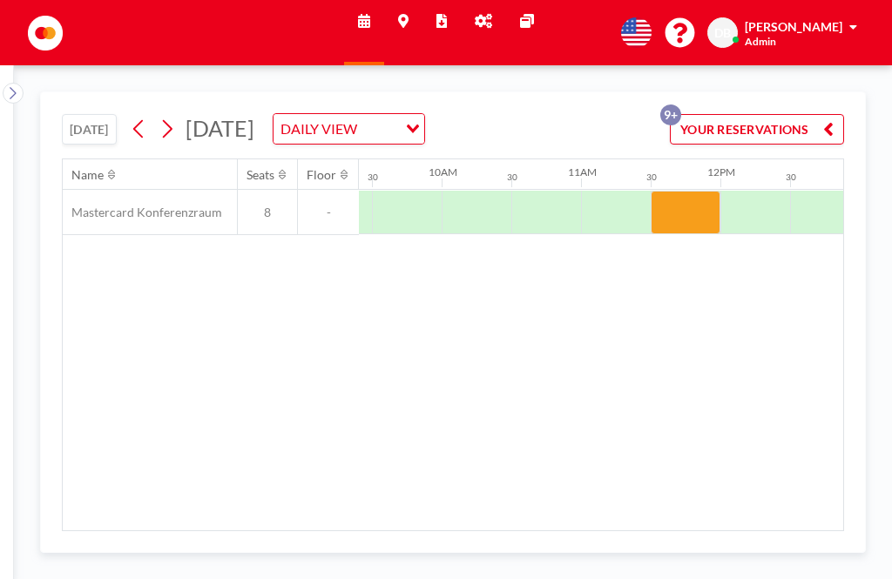
click at [698, 191] on div at bounding box center [686, 213] width 70 height 44
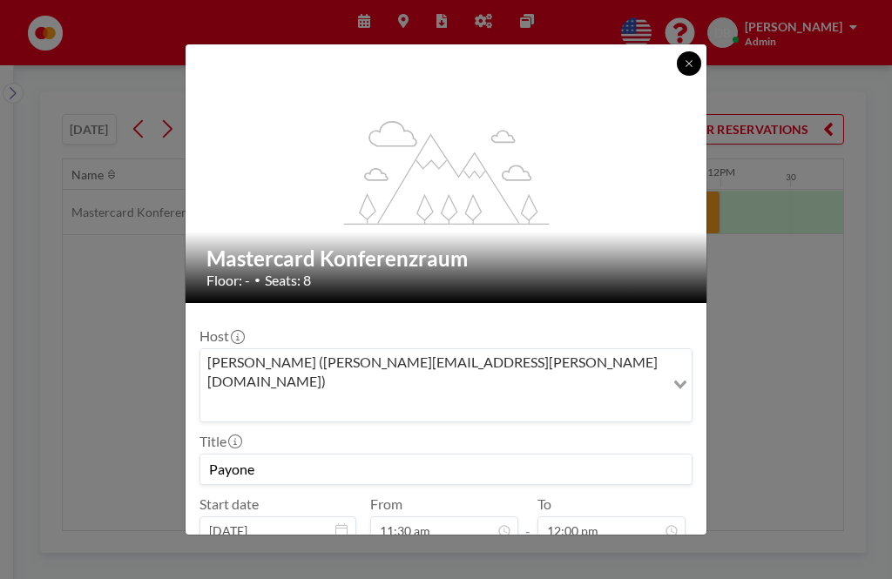
click at [693, 51] on button at bounding box center [689, 63] width 24 height 24
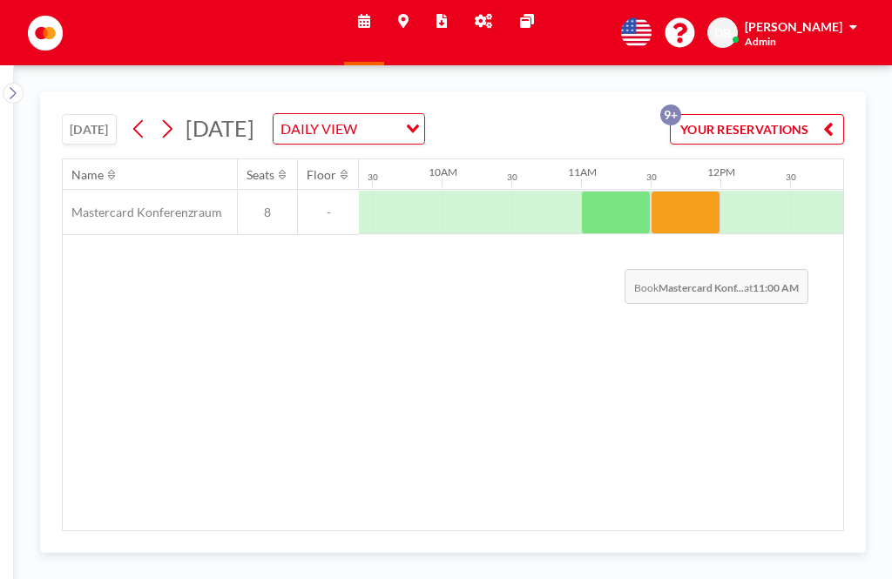
click at [610, 191] on div at bounding box center [616, 213] width 70 height 44
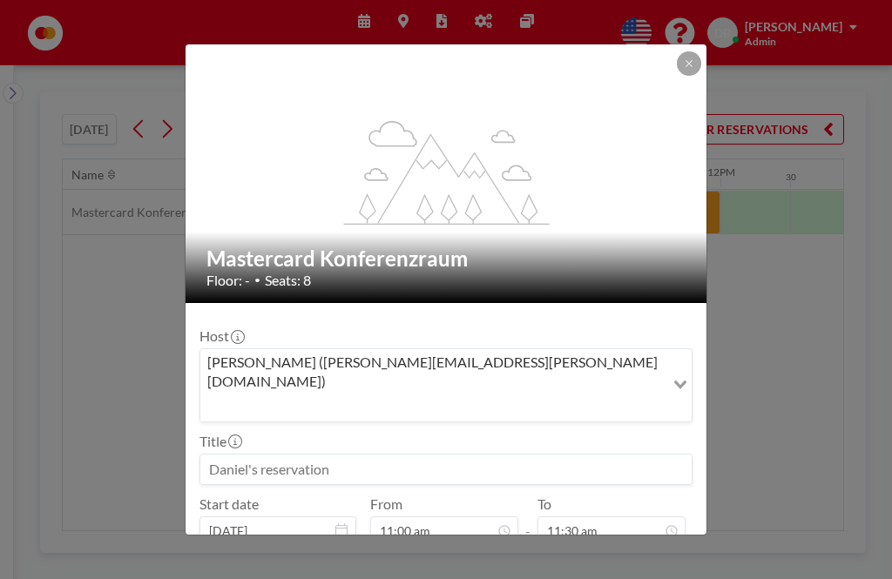
click at [293, 455] on input at bounding box center [445, 470] width 491 height 30
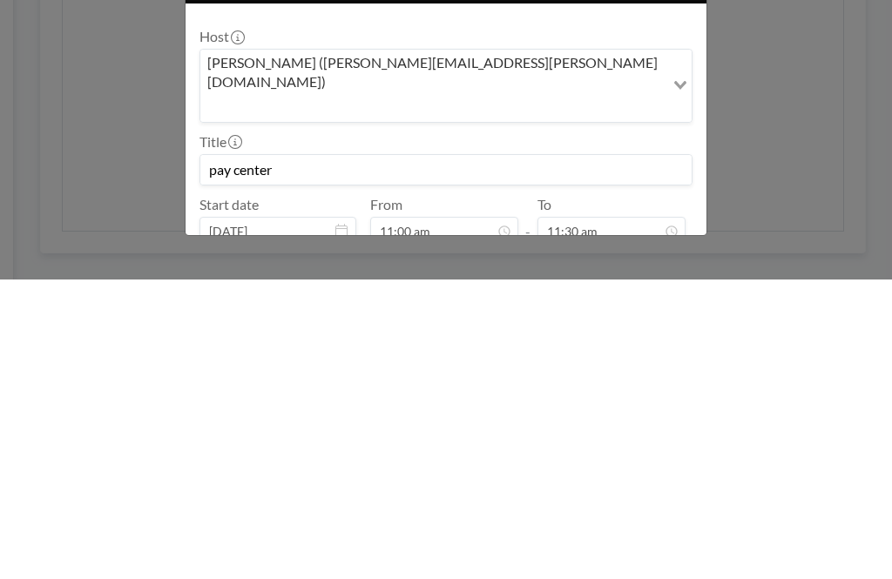
type input "pay center"
click at [649, 560] on button "BOOK NOW" at bounding box center [648, 575] width 88 height 30
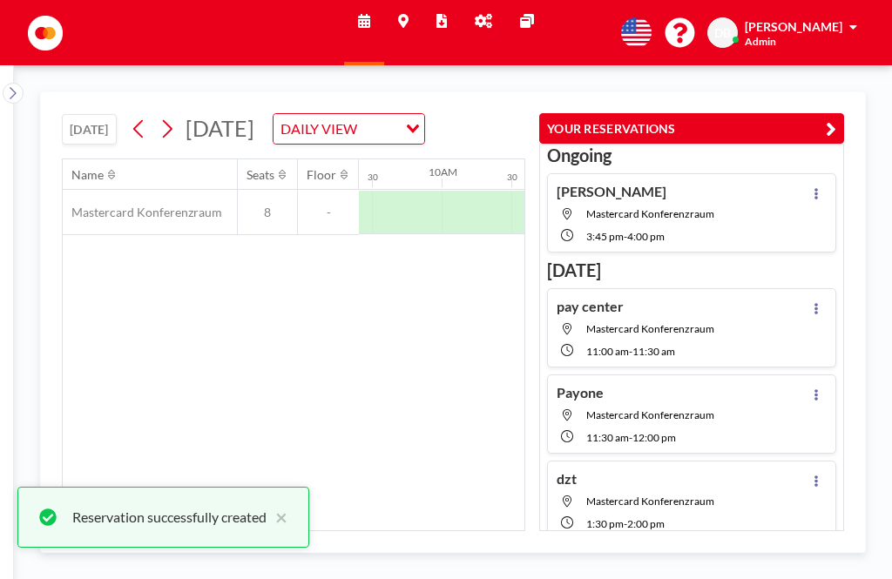
click at [839, 113] on button "YOUR RESERVATIONS" at bounding box center [691, 128] width 305 height 30
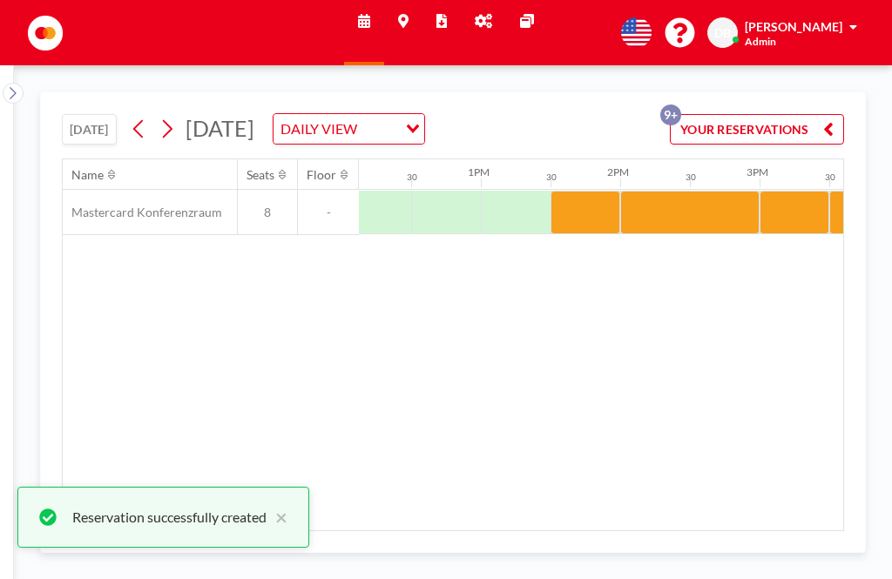
scroll to position [0, 1690]
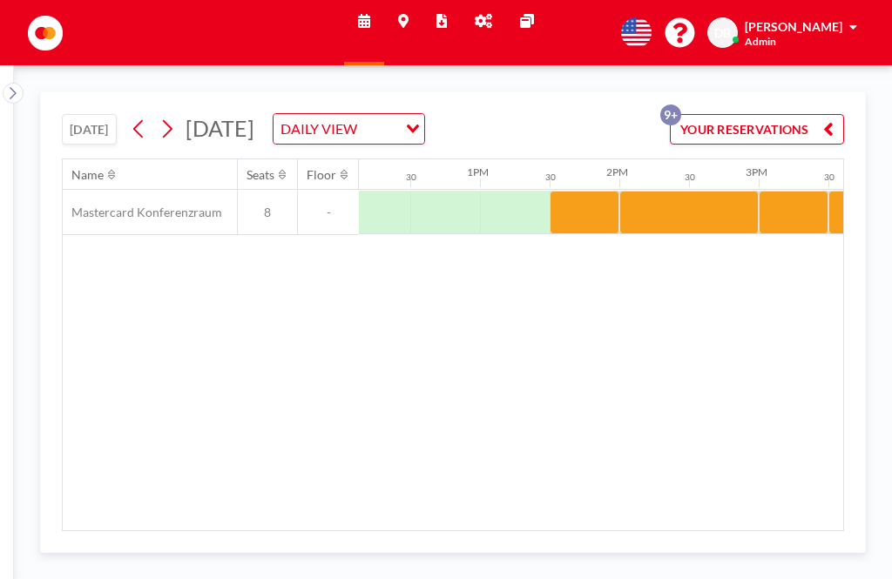
click at [569, 191] on div at bounding box center [585, 213] width 70 height 44
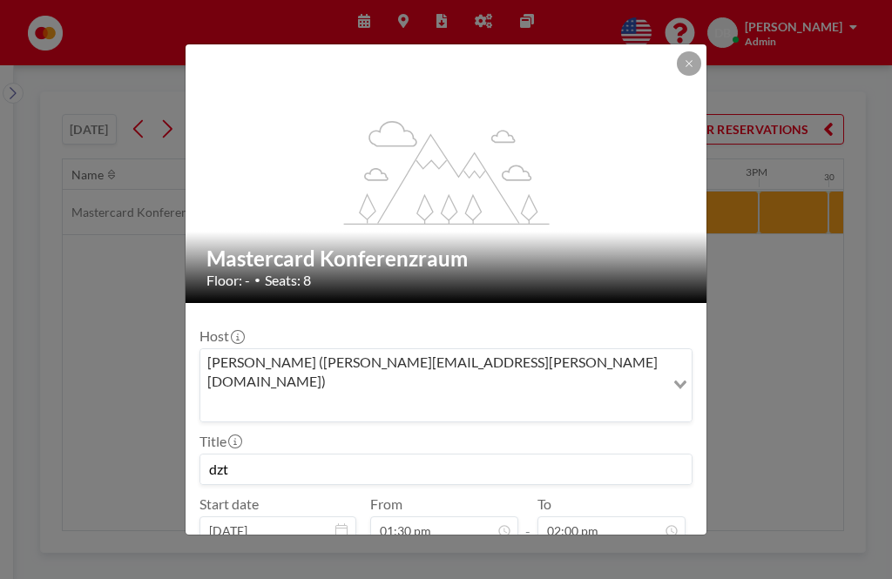
click at [681, 58] on button at bounding box center [689, 63] width 24 height 24
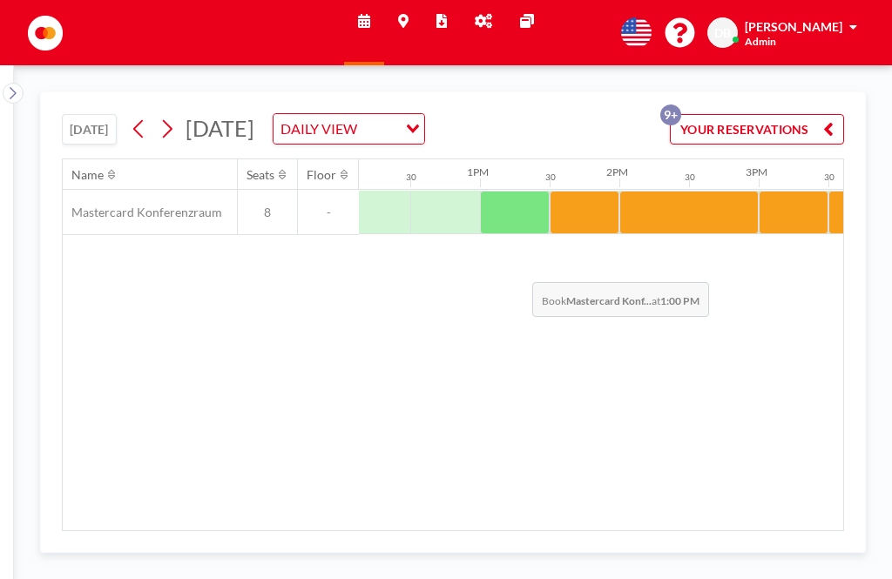
click at [517, 191] on div at bounding box center [515, 213] width 70 height 44
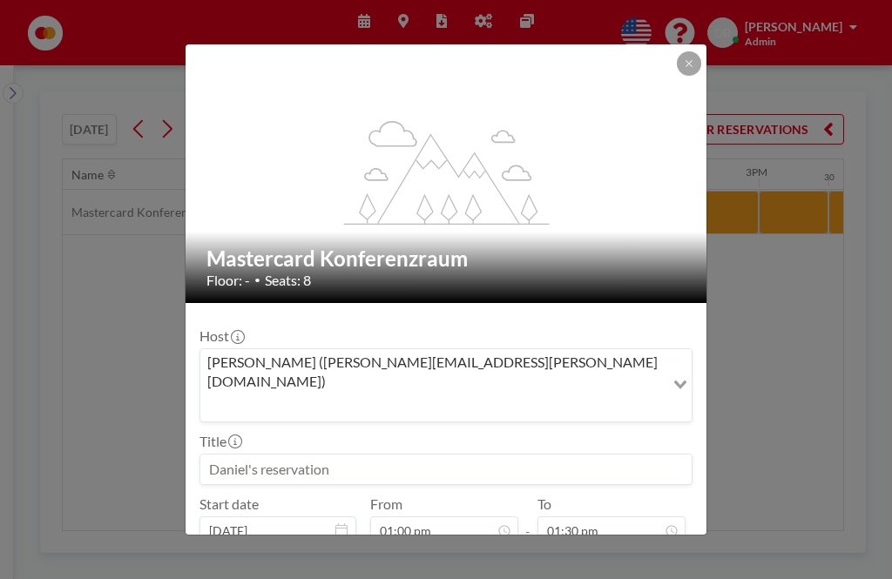
click at [346, 455] on input at bounding box center [445, 470] width 491 height 30
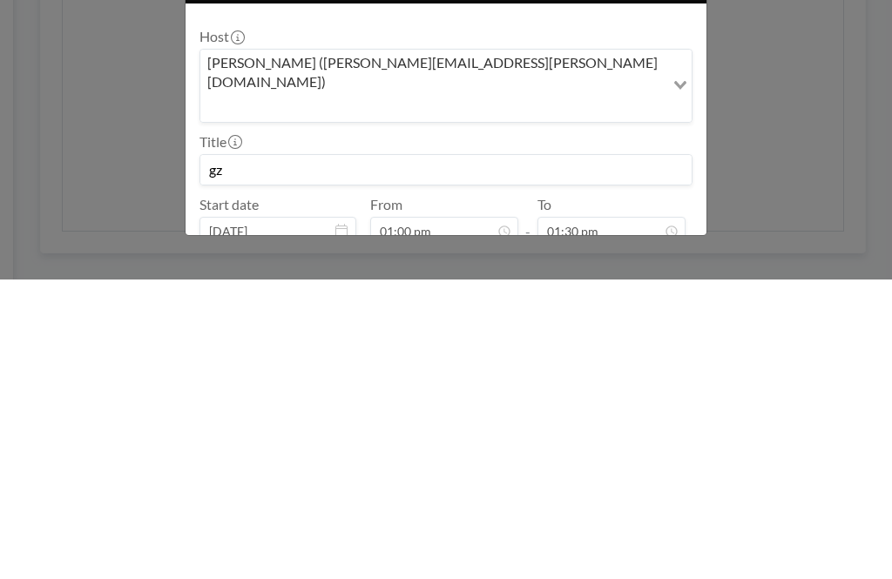
type input "g"
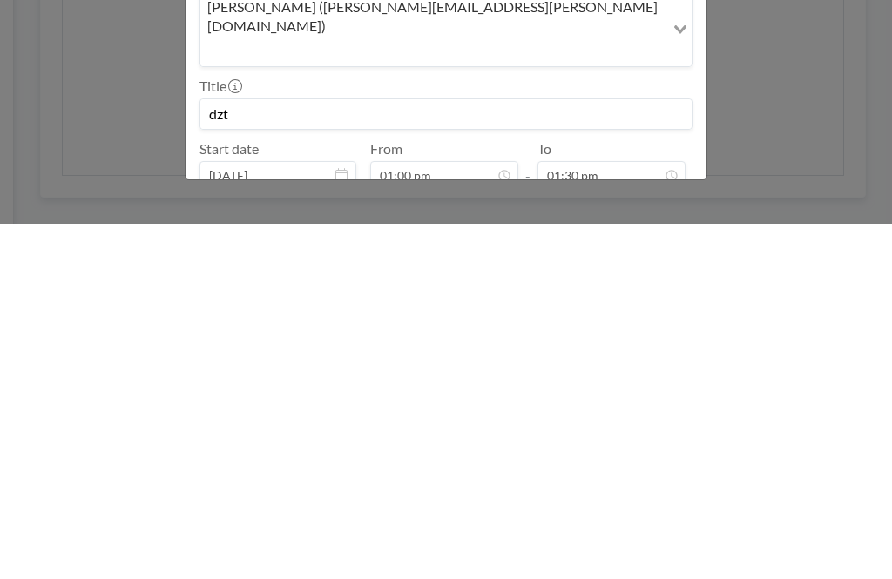
type input "dzt"
click at [661, 560] on button "BOOK NOW" at bounding box center [648, 575] width 88 height 30
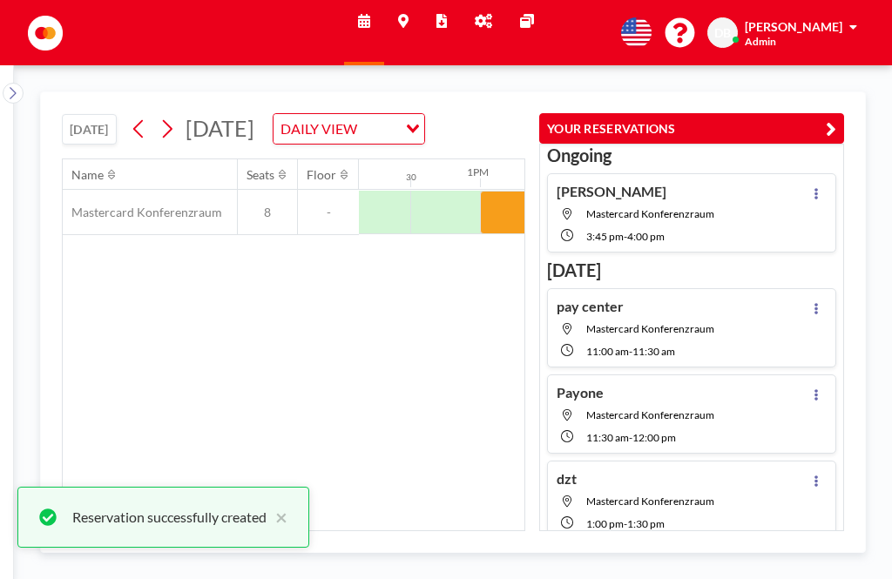
click at [816, 113] on button "YOUR RESERVATIONS" at bounding box center [691, 128] width 305 height 30
